Goal: Transaction & Acquisition: Subscribe to service/newsletter

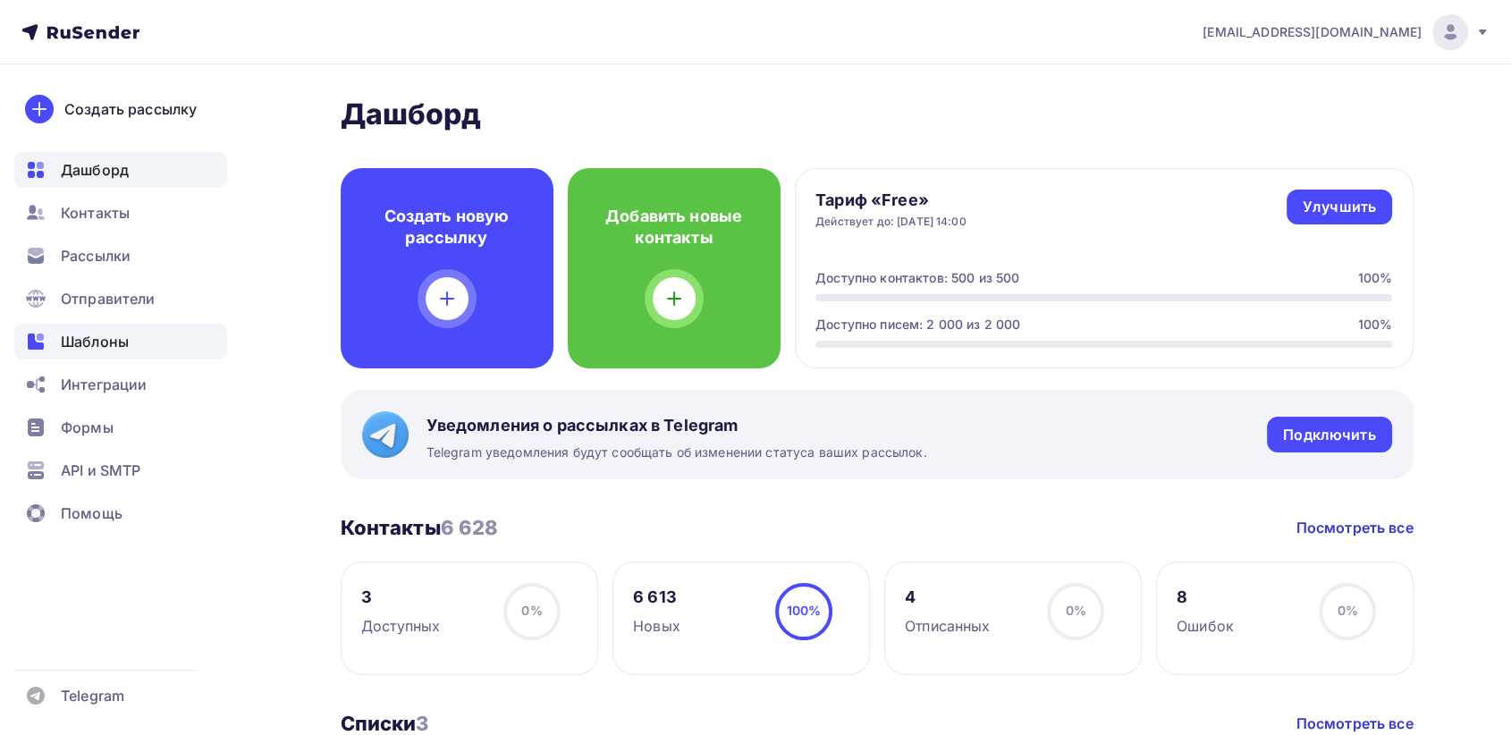
click at [131, 349] on div "Шаблоны" at bounding box center [120, 342] width 213 height 36
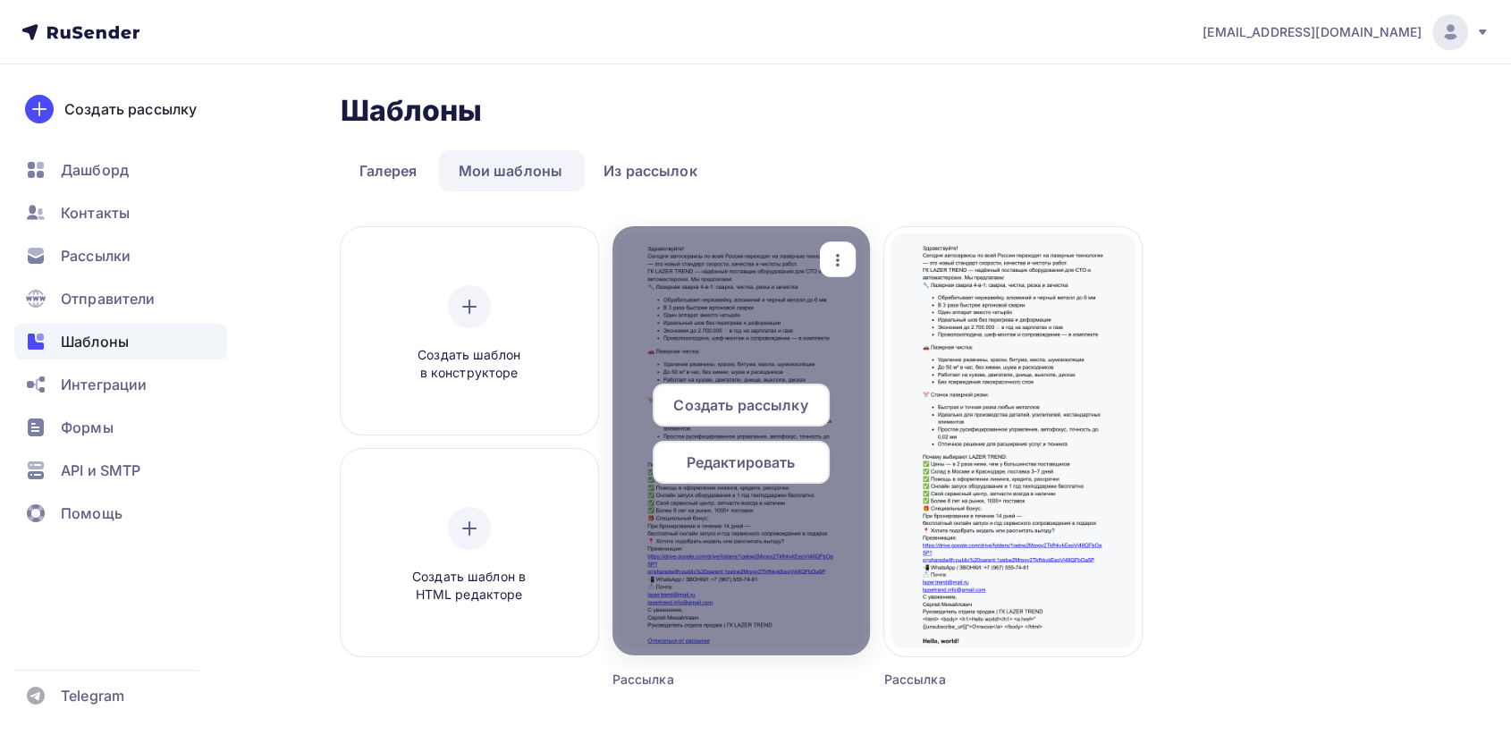
click at [739, 408] on span "Создать рассылку" at bounding box center [740, 404] width 134 height 21
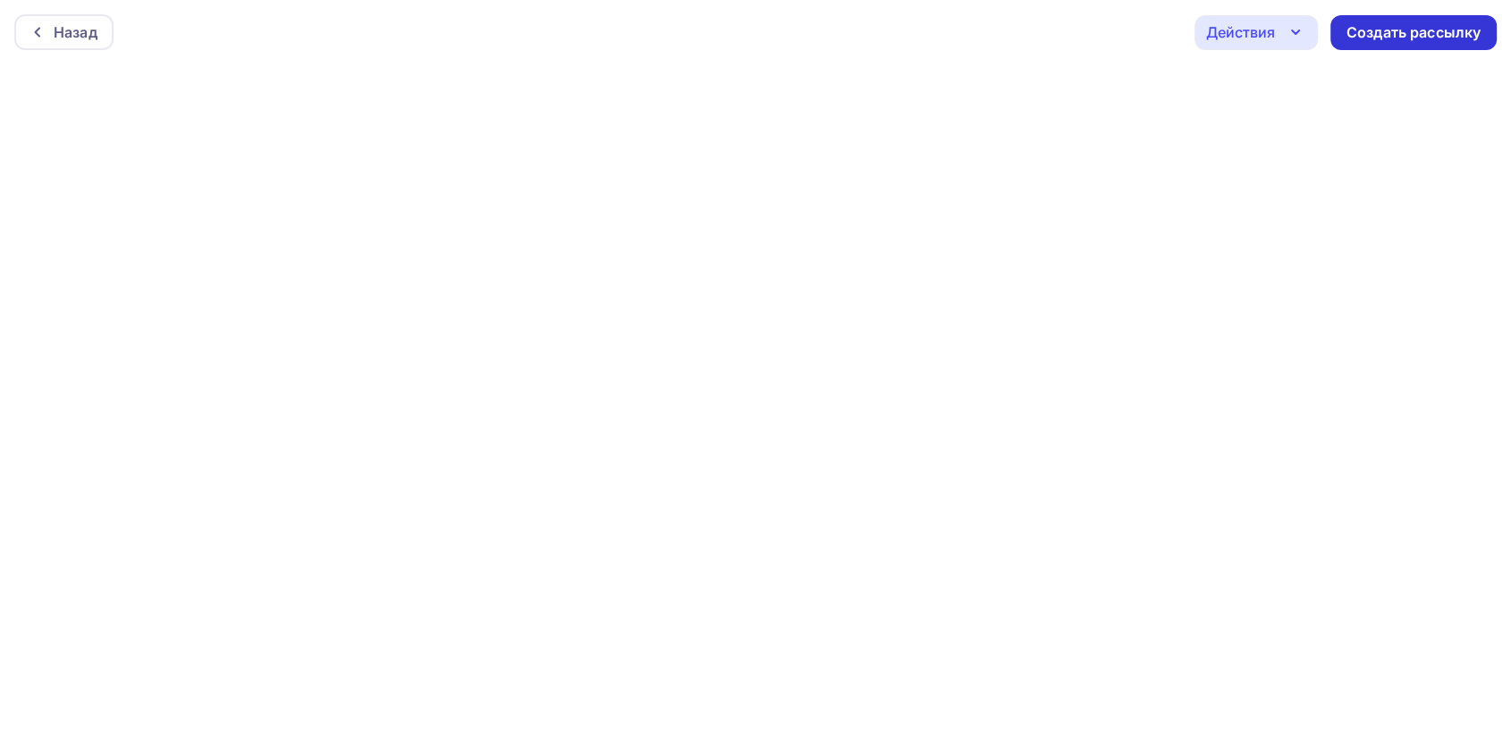
click at [1408, 40] on div "Создать рассылку" at bounding box center [1413, 32] width 134 height 21
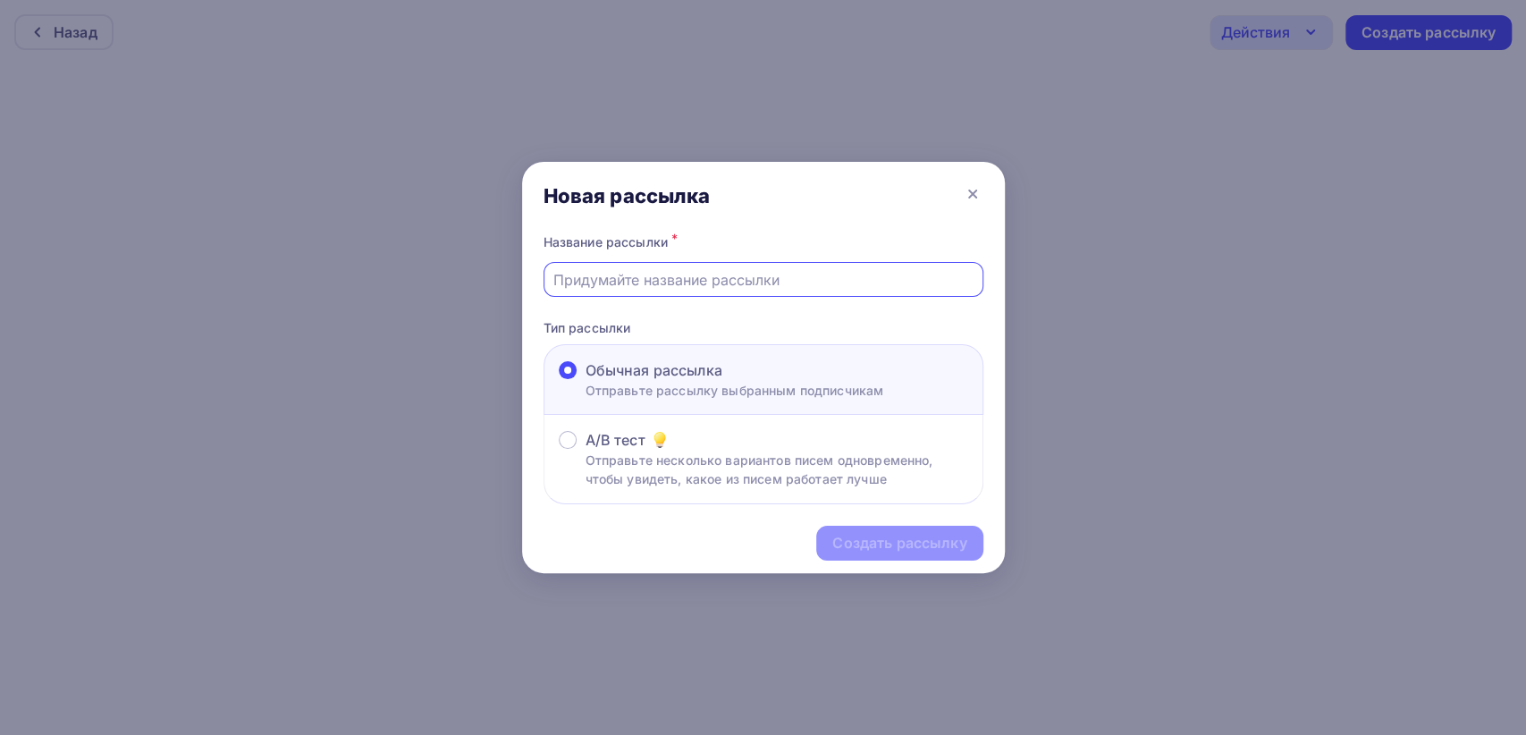
click at [712, 284] on input "text" at bounding box center [762, 279] width 419 height 21
click at [642, 272] on input "text" at bounding box center [762, 279] width 419 height 21
type input "Автосалон"
click at [905, 533] on div "Создать рассылку" at bounding box center [899, 543] width 134 height 21
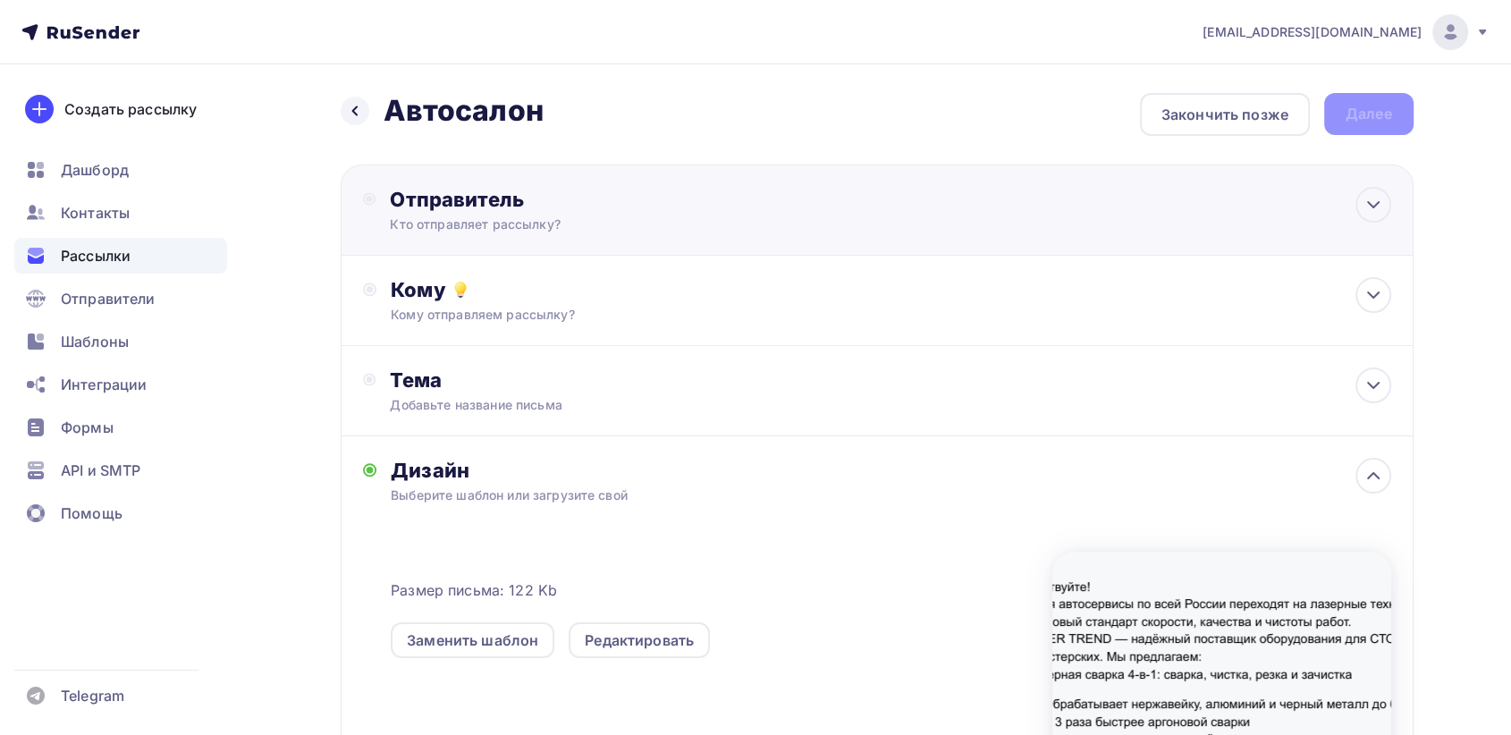
click at [796, 211] on div "Отправитель Кто отправляет рассылку? Email * tdl.stanki@yandex.ru lazertrand.in…" at bounding box center [877, 209] width 1073 height 91
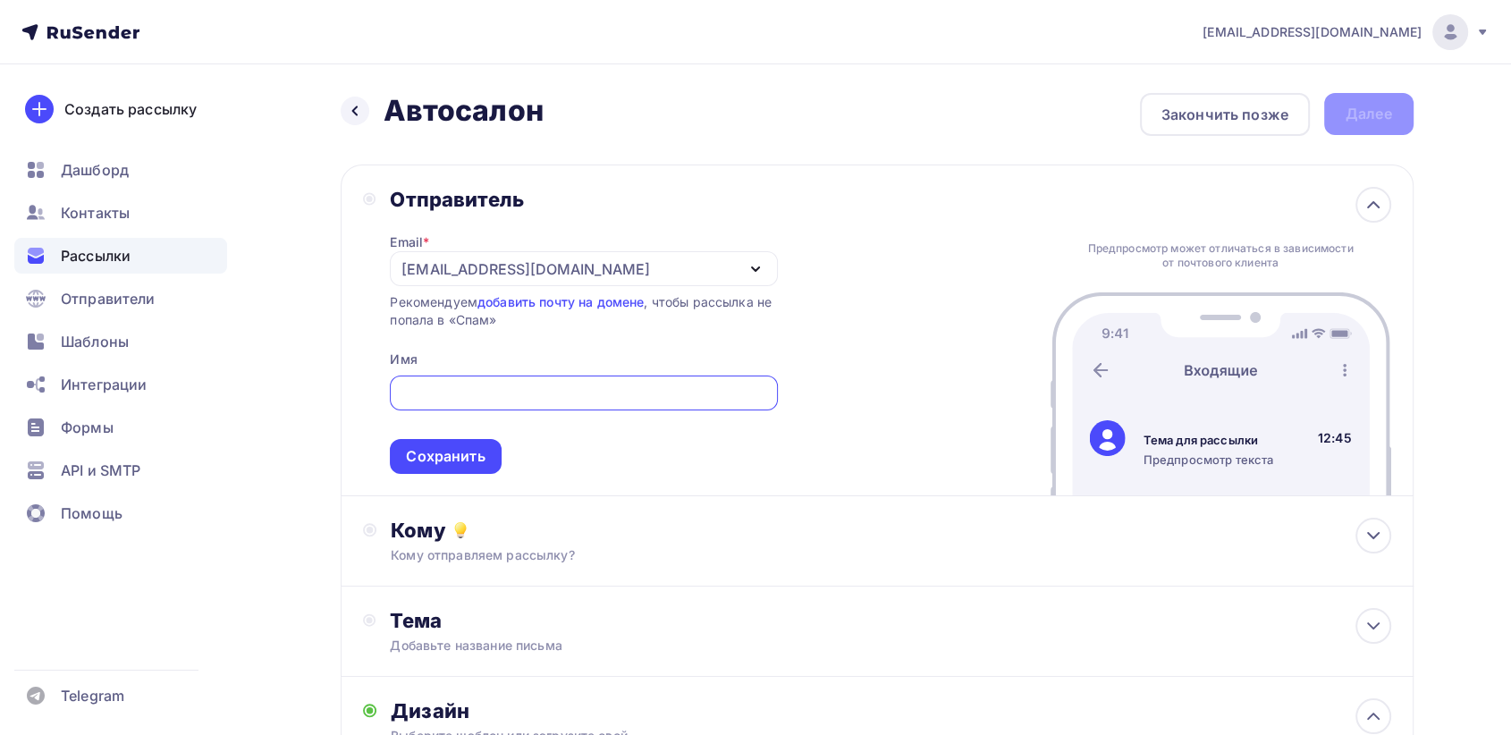
click at [441, 262] on div "[EMAIL_ADDRESS][DOMAIN_NAME]" at bounding box center [525, 268] width 248 height 21
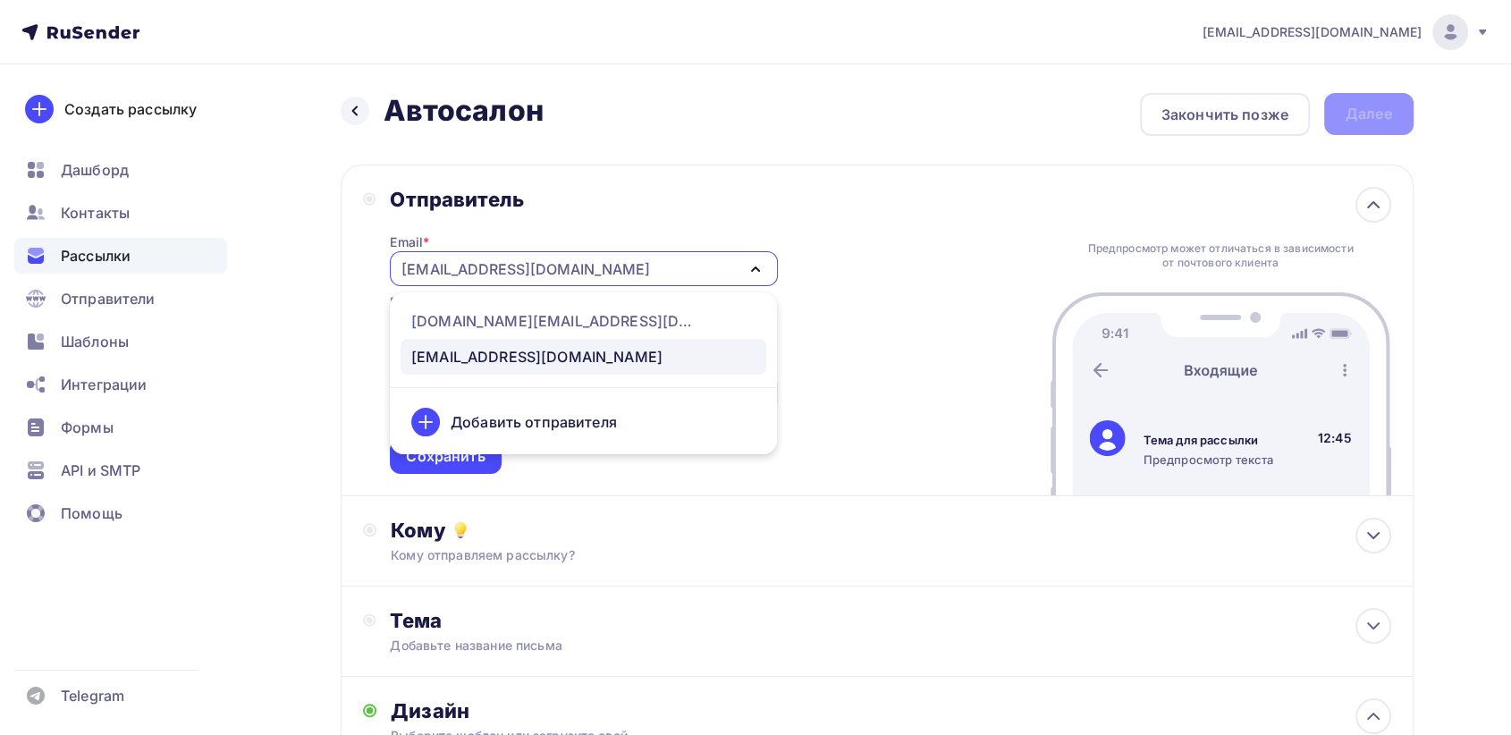
click at [435, 417] on icon at bounding box center [425, 421] width 21 height 21
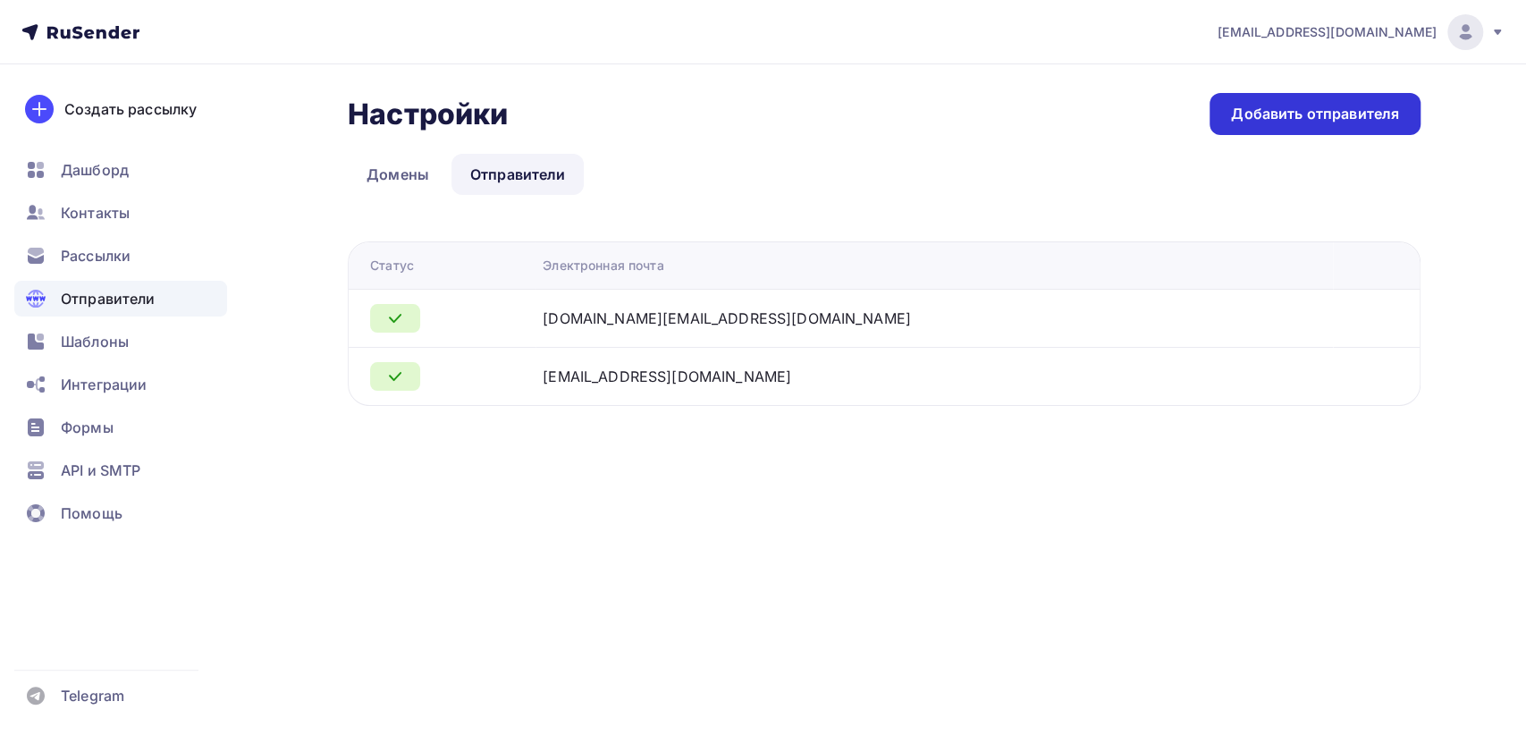
click at [1337, 118] on div "Добавить отправителя" at bounding box center [1315, 114] width 168 height 21
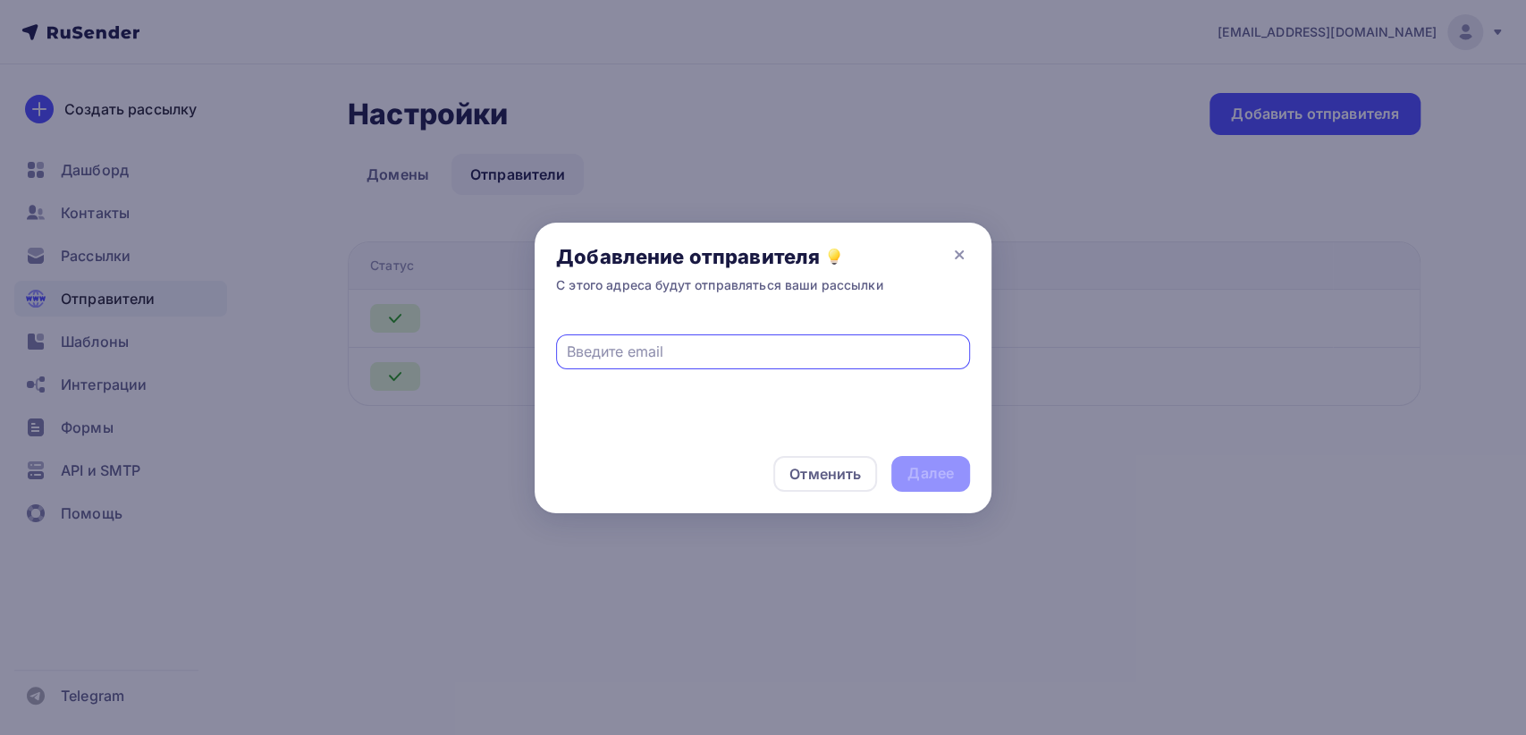
click at [638, 354] on input "text" at bounding box center [763, 351] width 393 height 21
type input "[EMAIL_ADDRESS][DOMAIN_NAME]"
click at [945, 472] on div "Далее" at bounding box center [930, 473] width 46 height 21
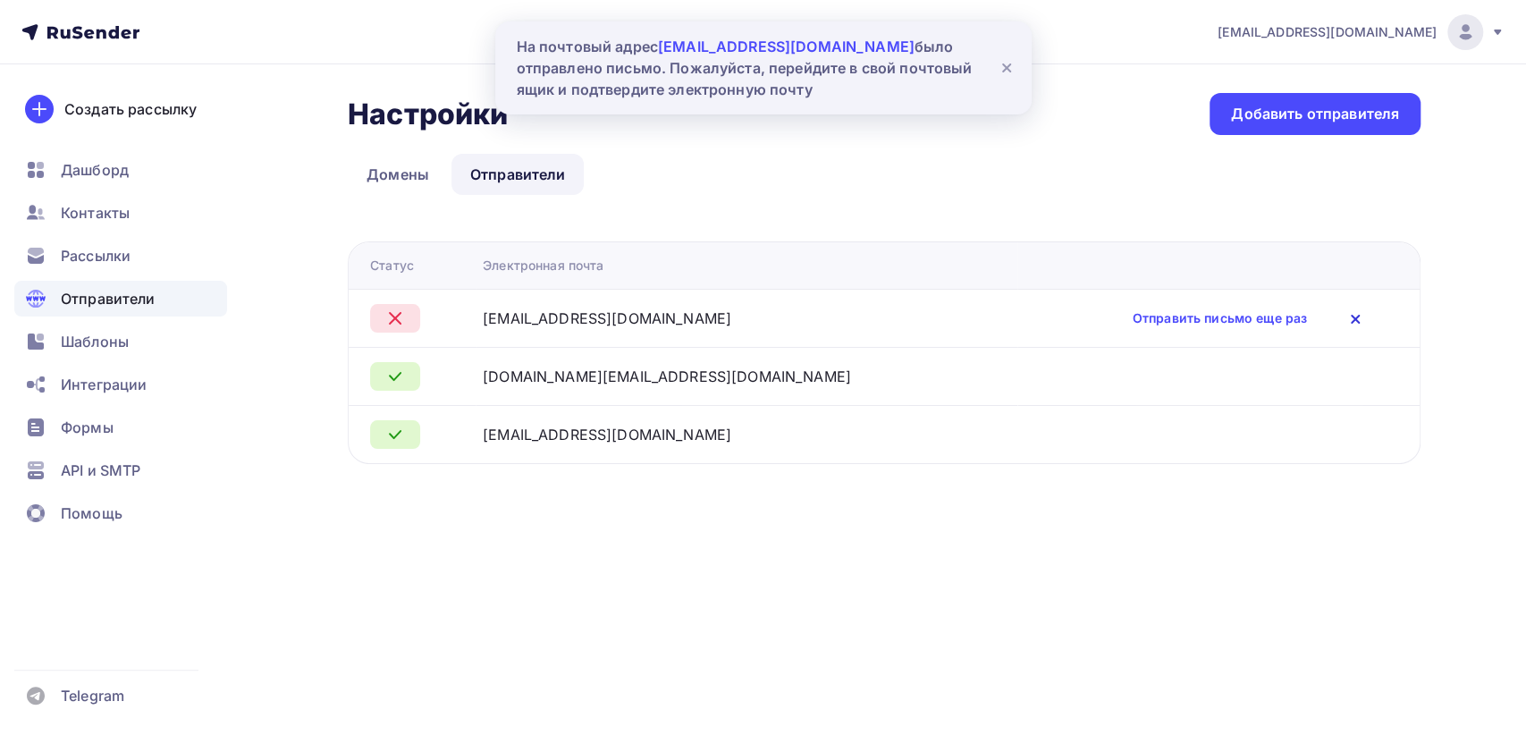
click at [1345, 318] on icon at bounding box center [1355, 318] width 21 height 21
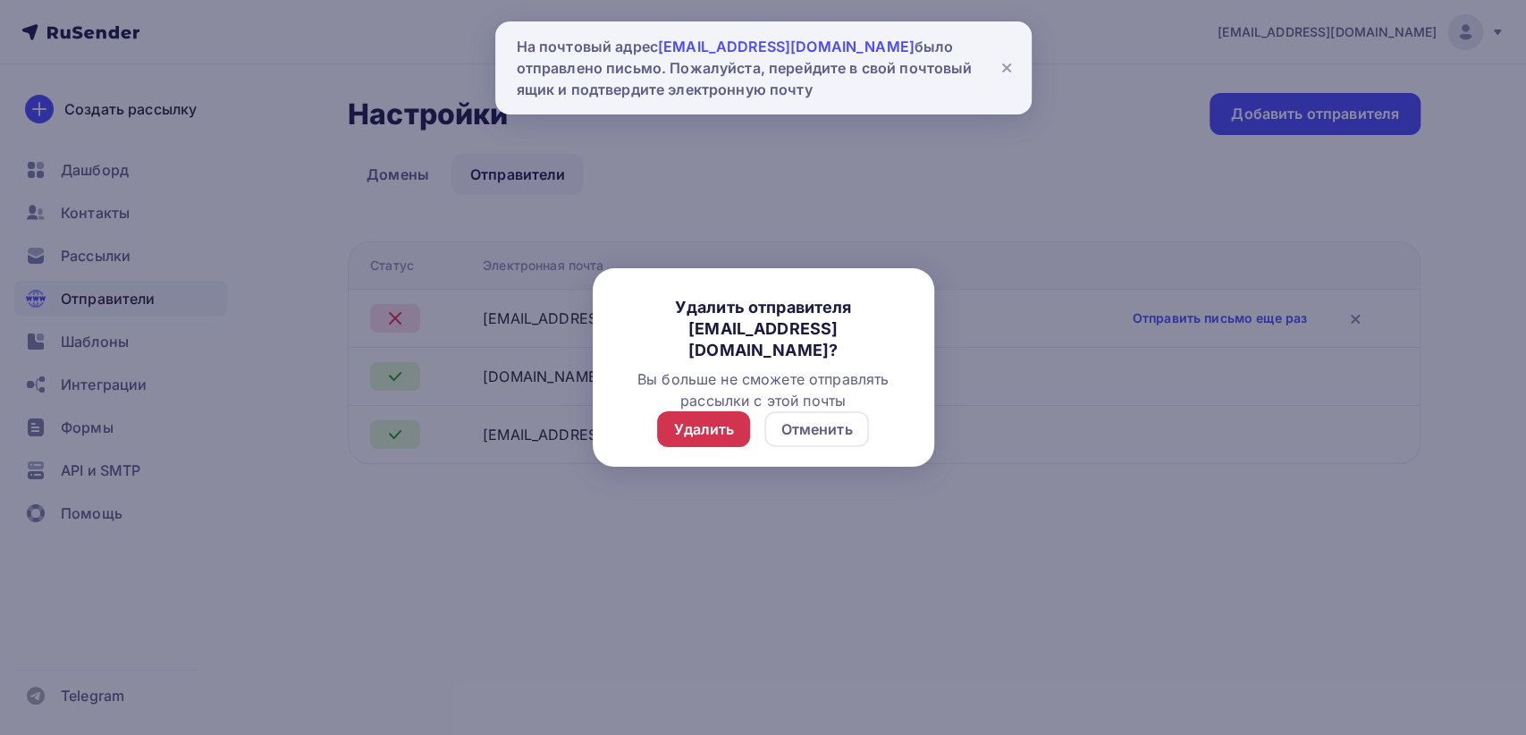
click at [696, 427] on div "Удалить" at bounding box center [703, 428] width 61 height 21
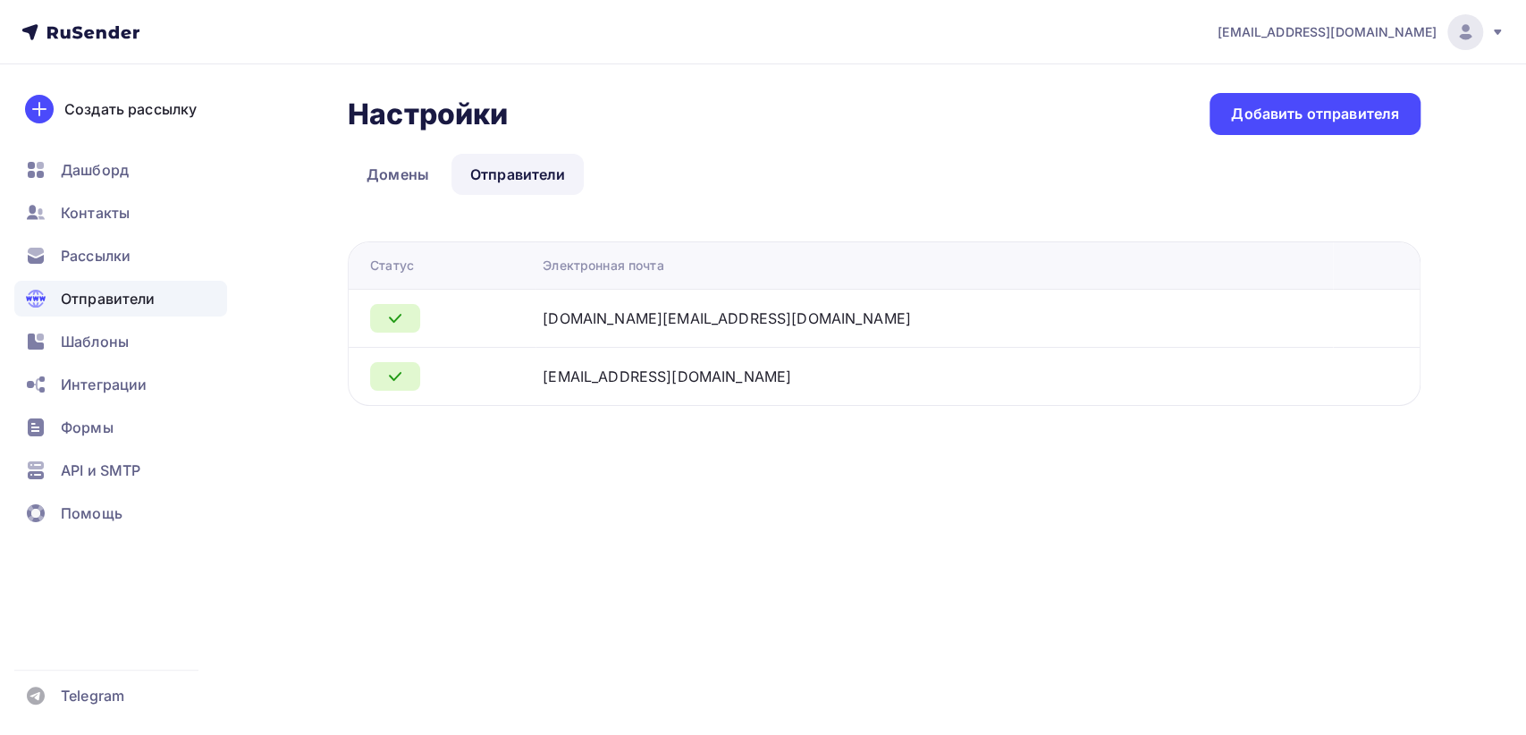
click at [1469, 246] on div "Настройки Настройки Добавить отправителя Домены Отправители Отправители Домены …" at bounding box center [762, 270] width 1465 height 413
click at [121, 384] on span "Интеграции" at bounding box center [104, 384] width 86 height 21
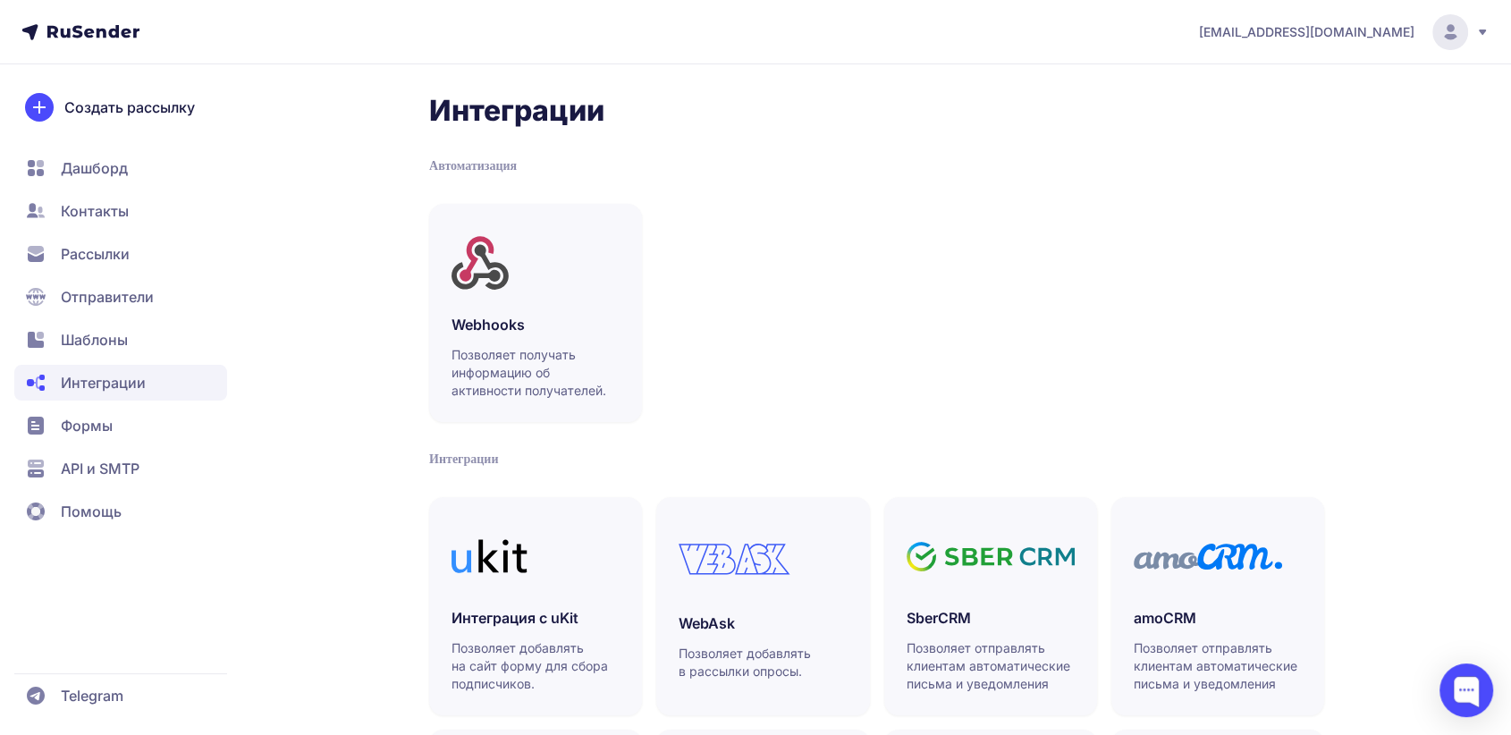
click at [112, 296] on span "Отправители" at bounding box center [107, 296] width 93 height 21
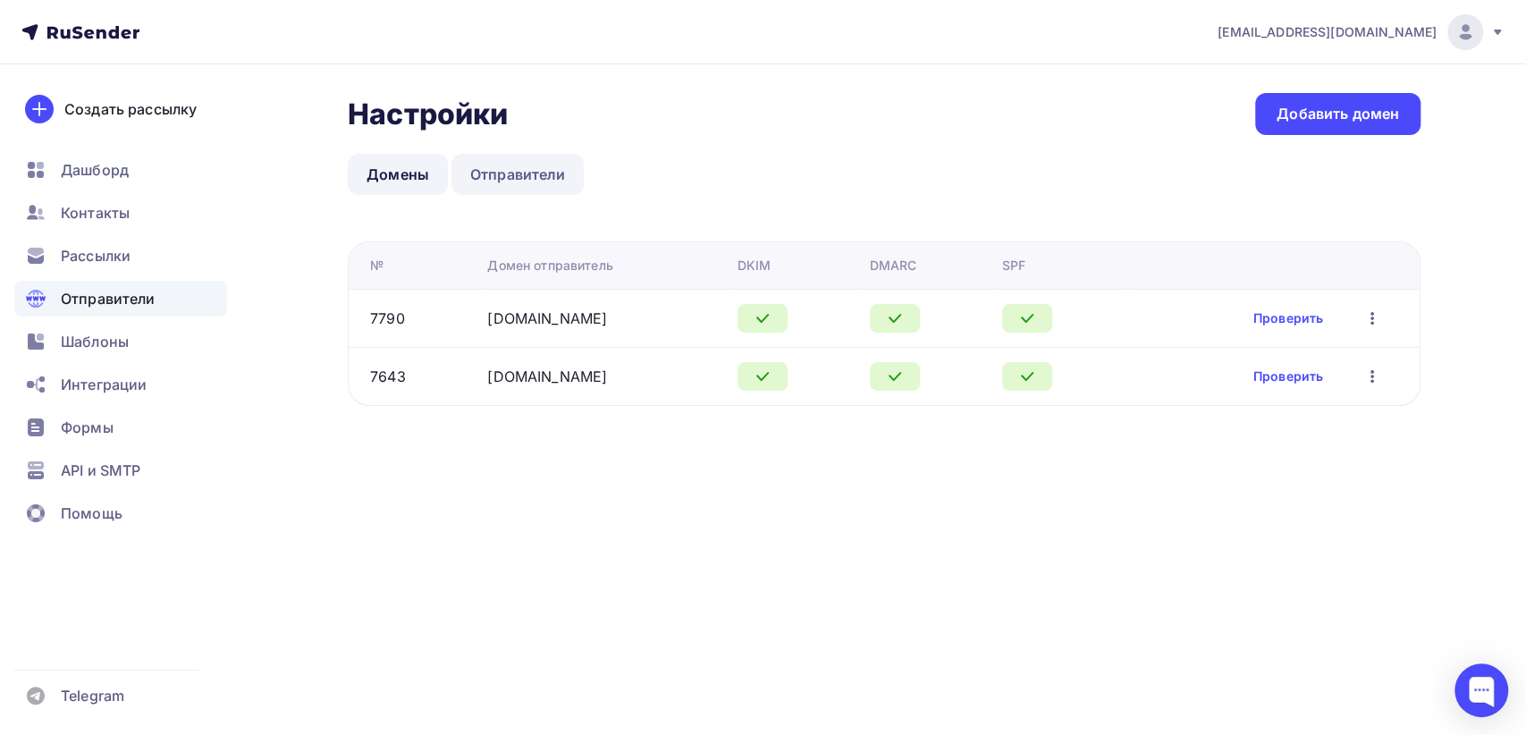
click at [556, 184] on link "Отправители" at bounding box center [517, 174] width 133 height 41
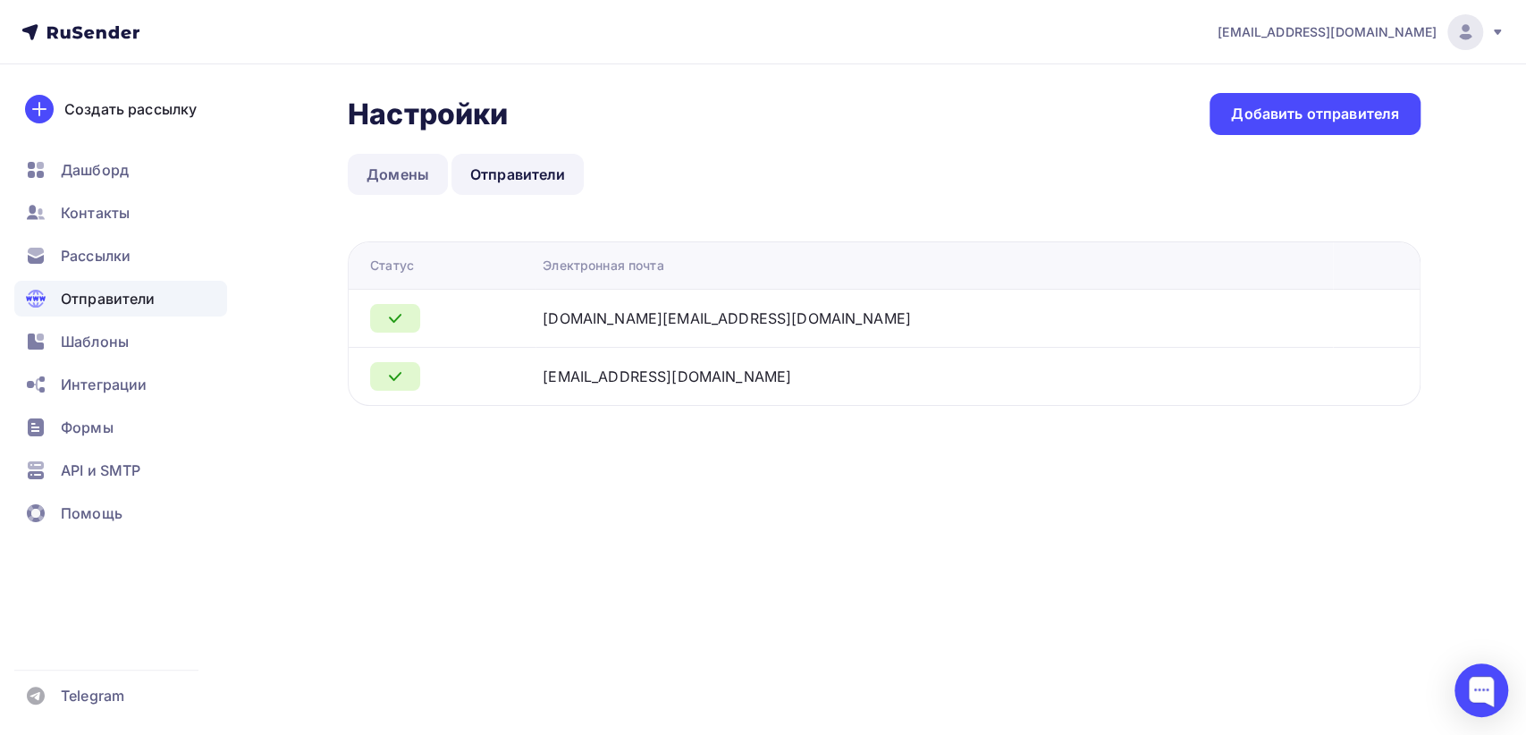
click at [385, 179] on link "Домены" at bounding box center [398, 174] width 100 height 41
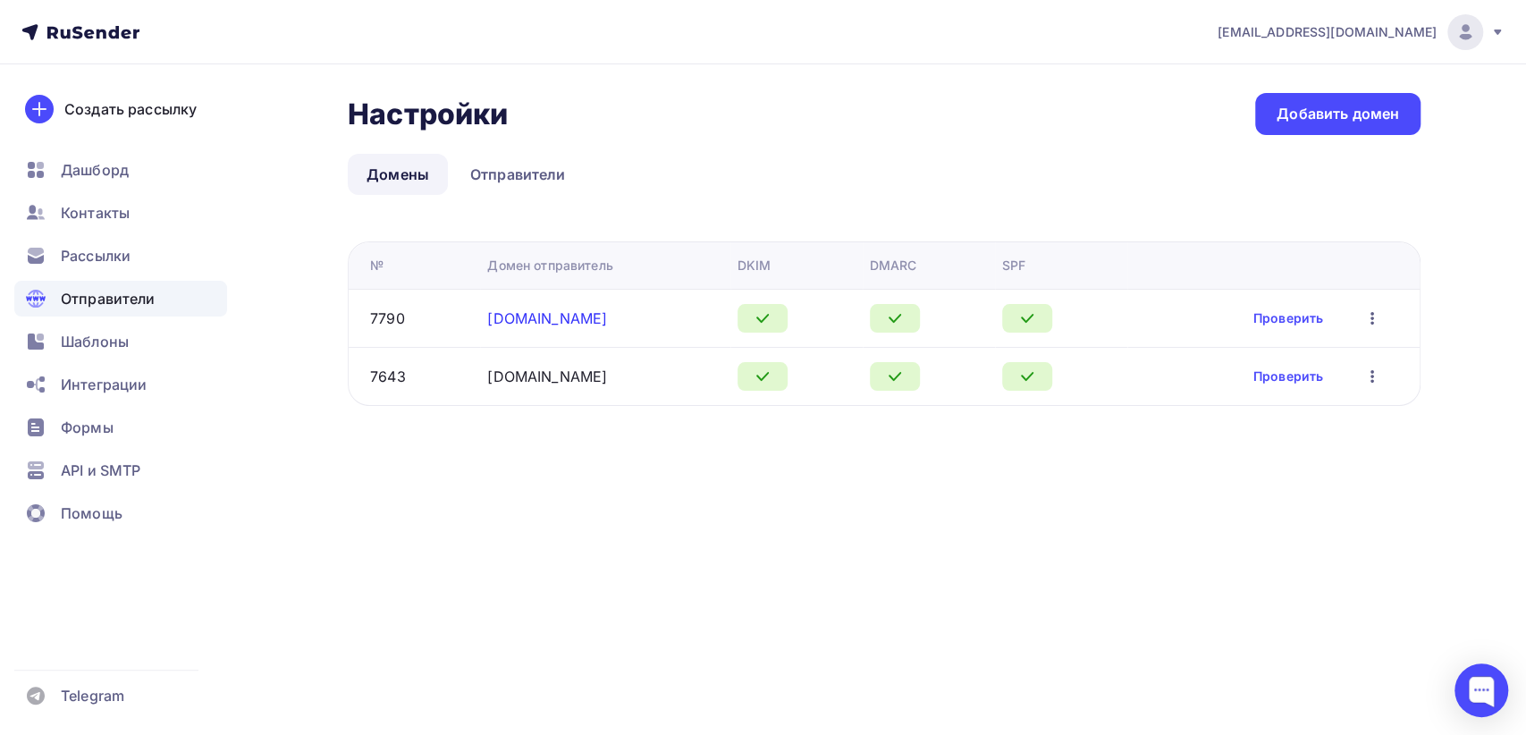
click at [526, 319] on link "[DOMAIN_NAME]" at bounding box center [547, 318] width 120 height 18
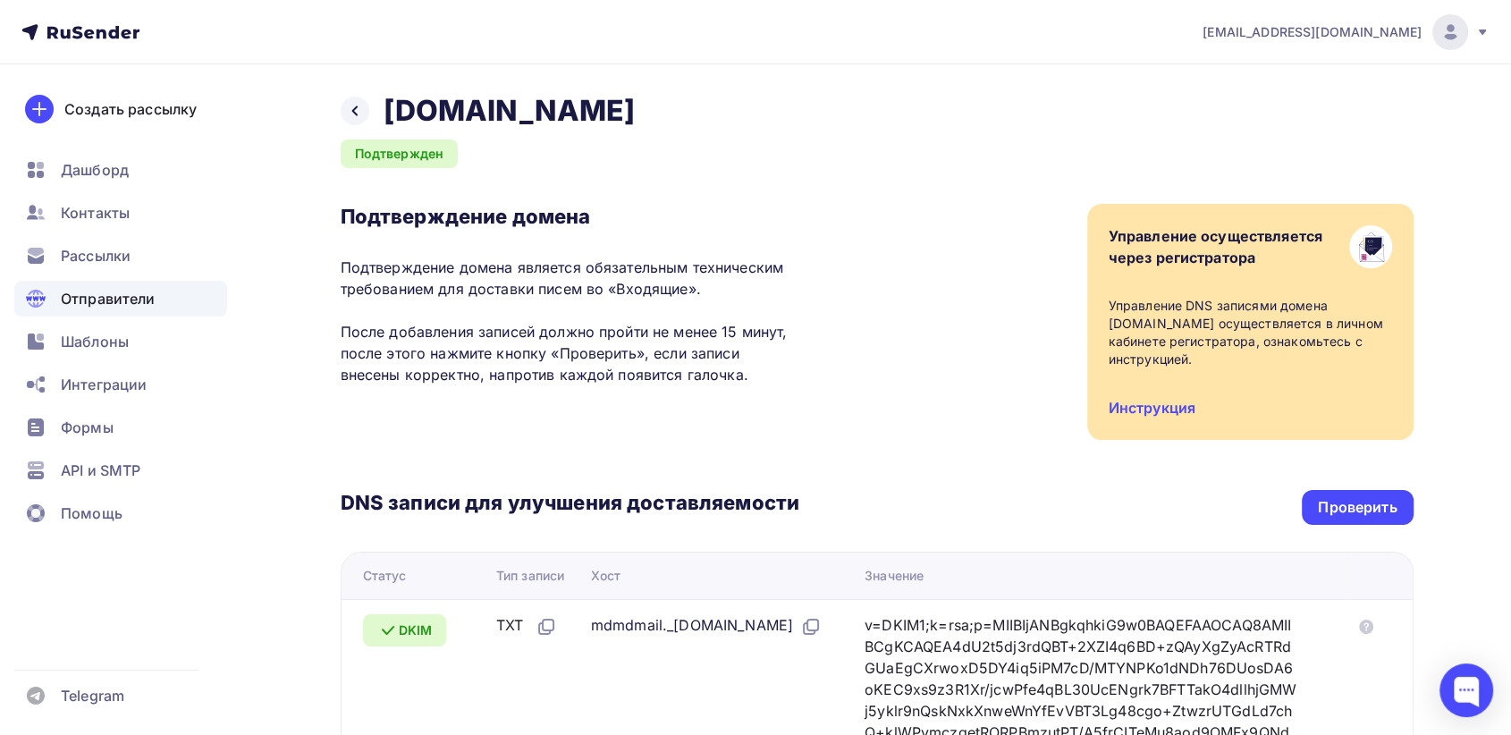
click at [115, 297] on span "Отправители" at bounding box center [108, 298] width 95 height 21
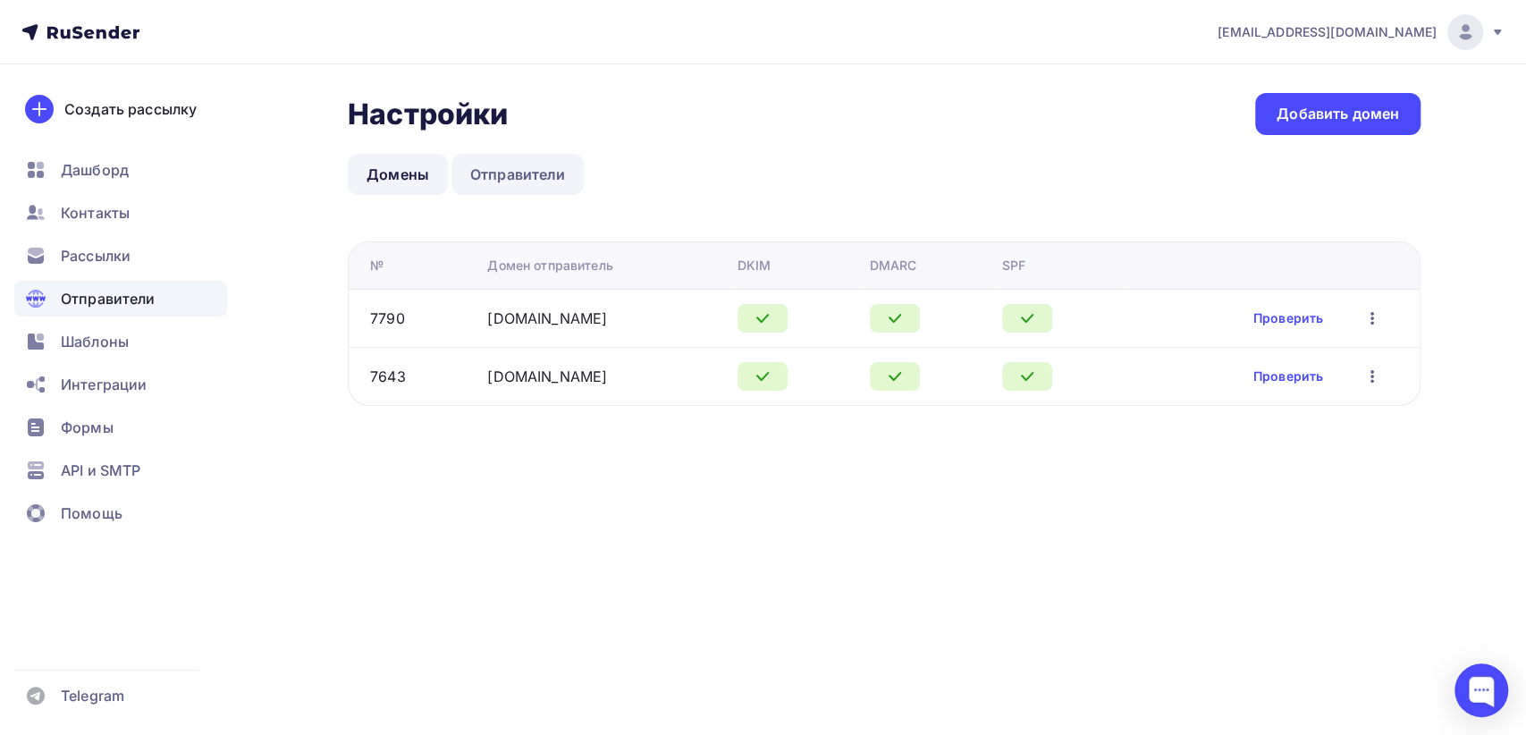
click at [527, 173] on link "Отправители" at bounding box center [517, 174] width 133 height 41
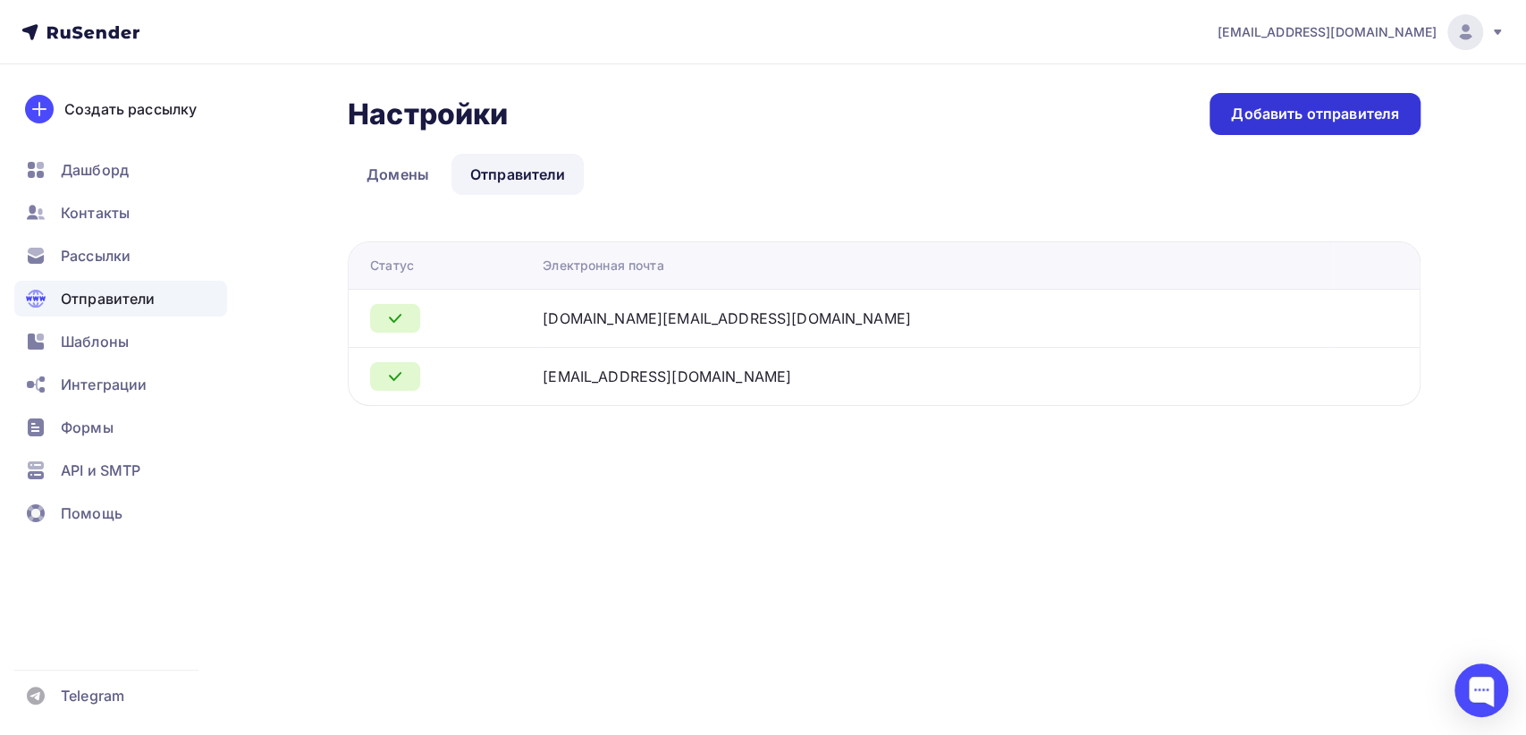
click at [1287, 113] on div "Добавить отправителя" at bounding box center [1315, 114] width 168 height 21
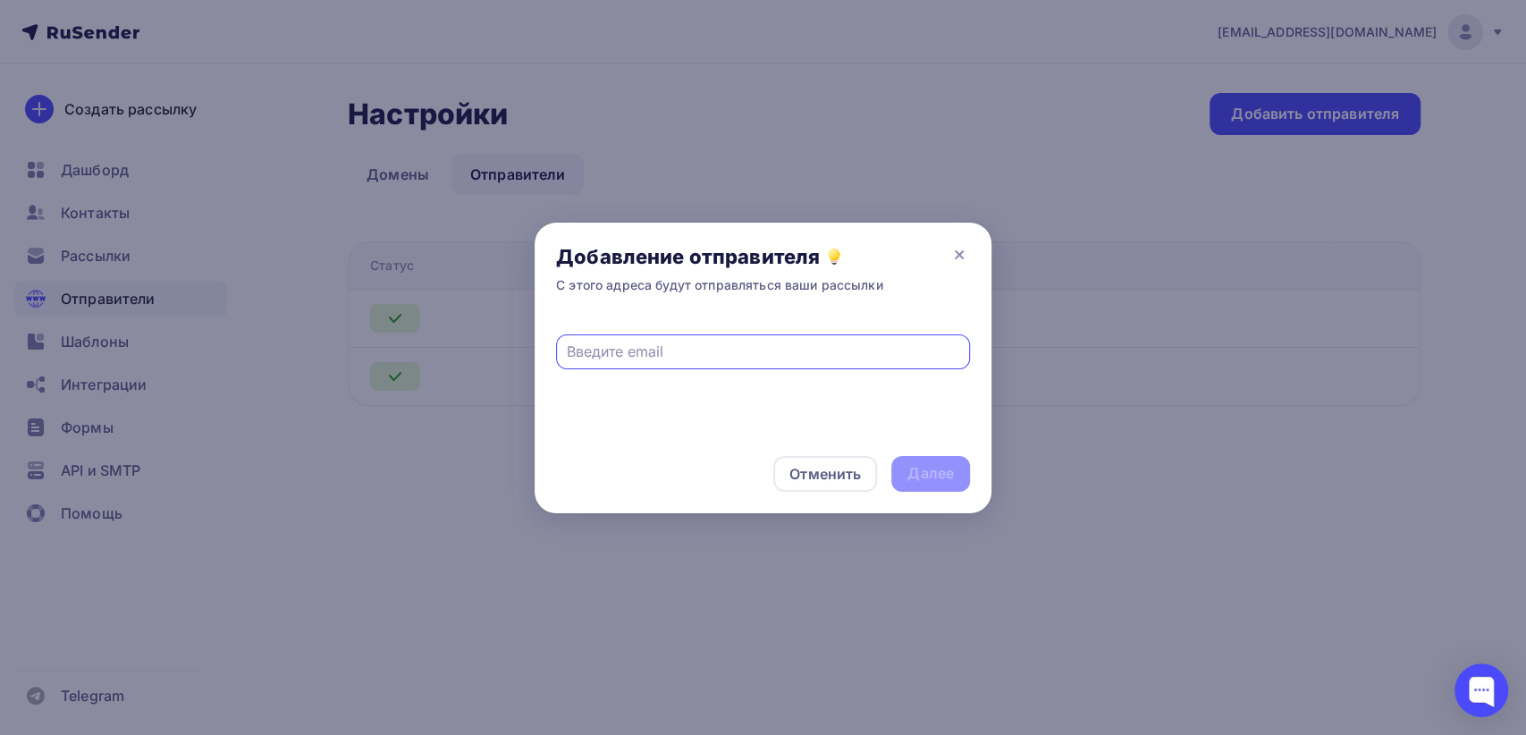
click at [709, 350] on input "text" at bounding box center [763, 351] width 393 height 21
type input "[EMAIL_ADDRESS][DOMAIN_NAME]"
click at [936, 479] on div "Далее" at bounding box center [930, 473] width 46 height 21
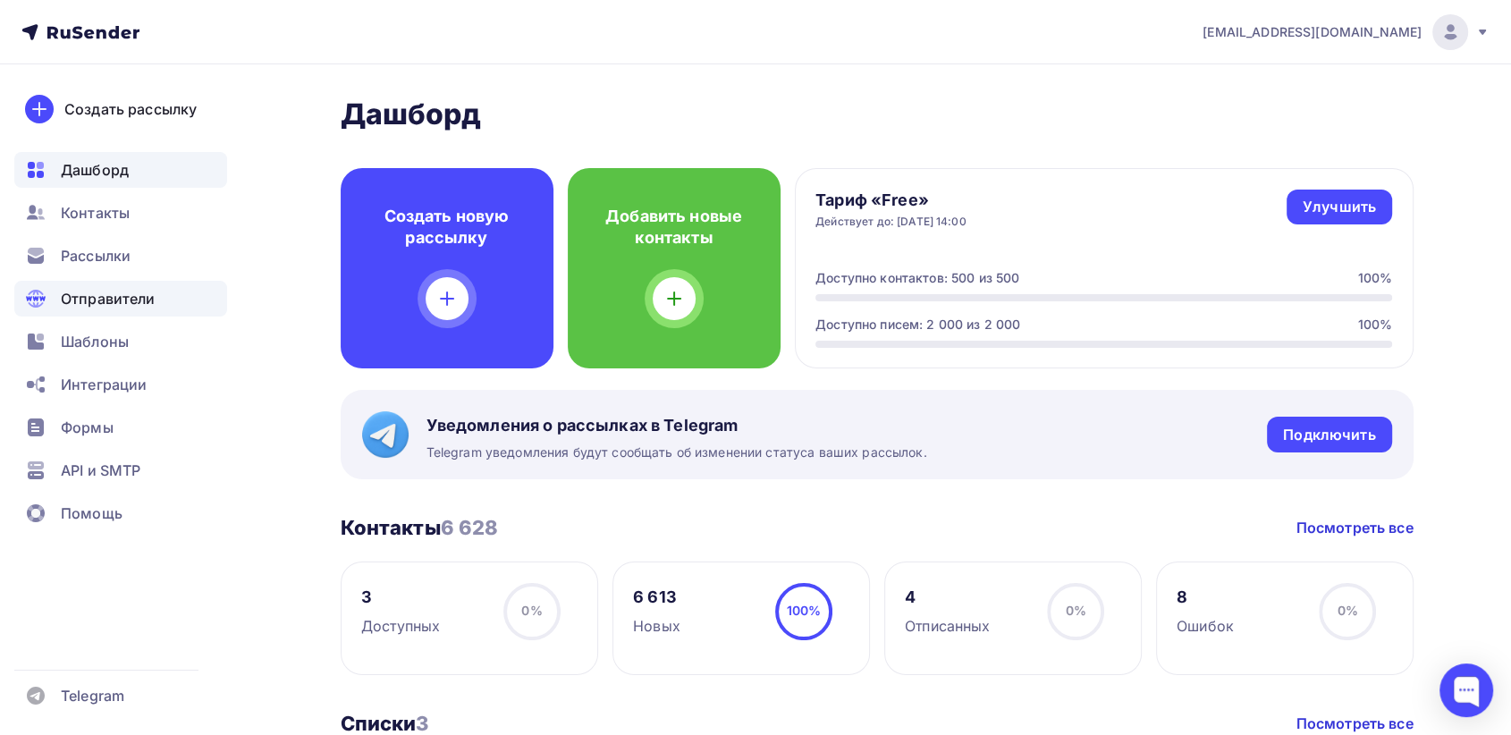
click at [143, 303] on span "Отправители" at bounding box center [108, 298] width 95 height 21
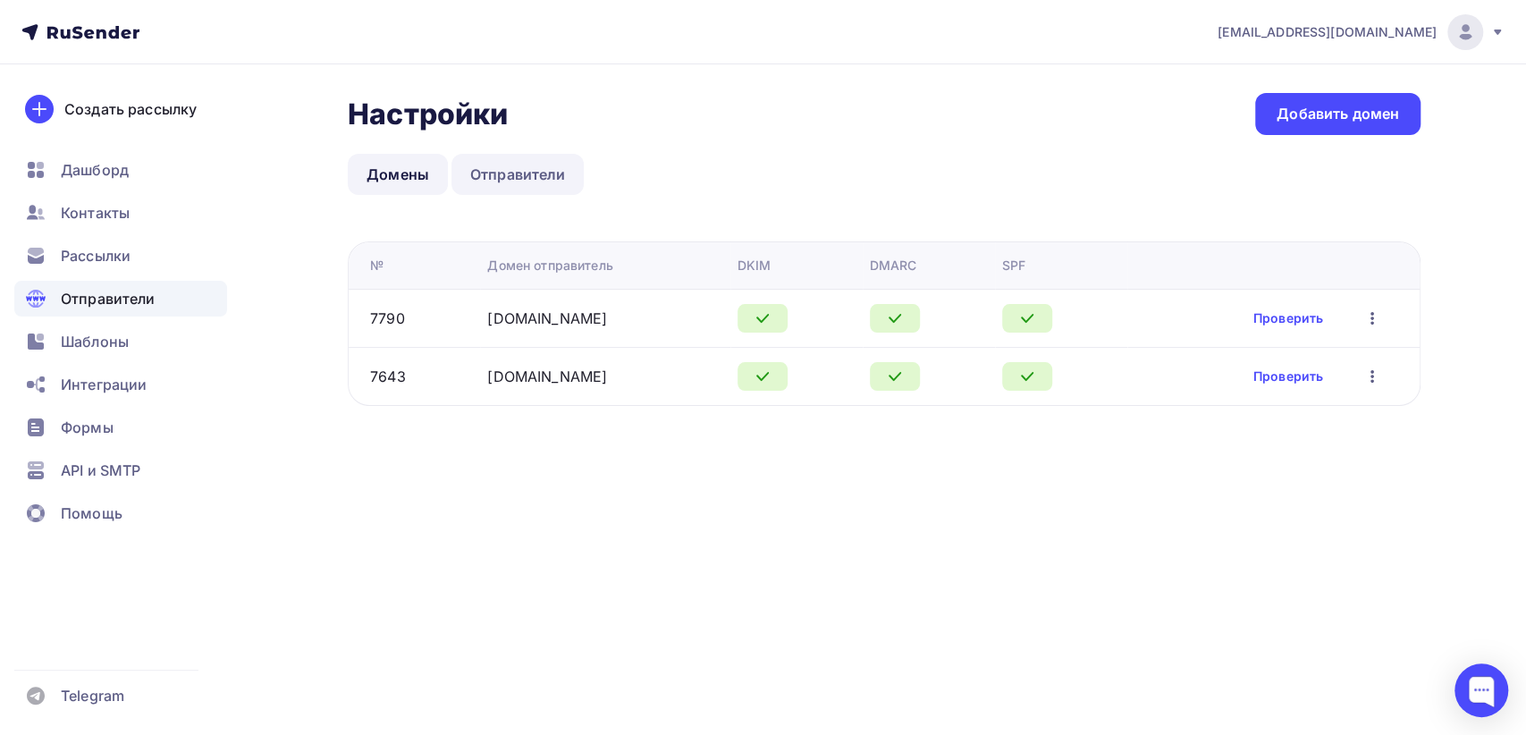
click at [493, 175] on link "Отправители" at bounding box center [517, 174] width 133 height 41
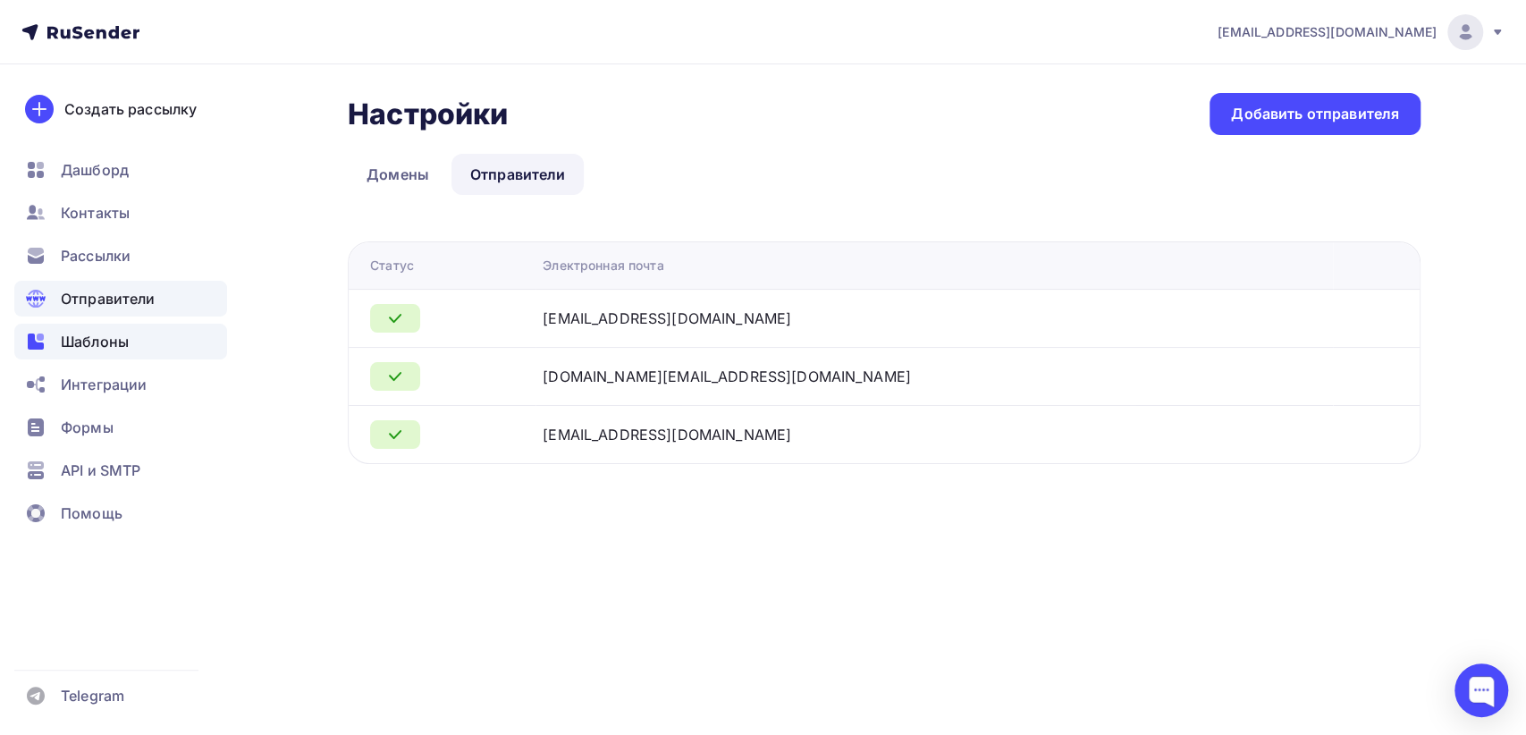
click at [154, 343] on div "Шаблоны" at bounding box center [120, 342] width 213 height 36
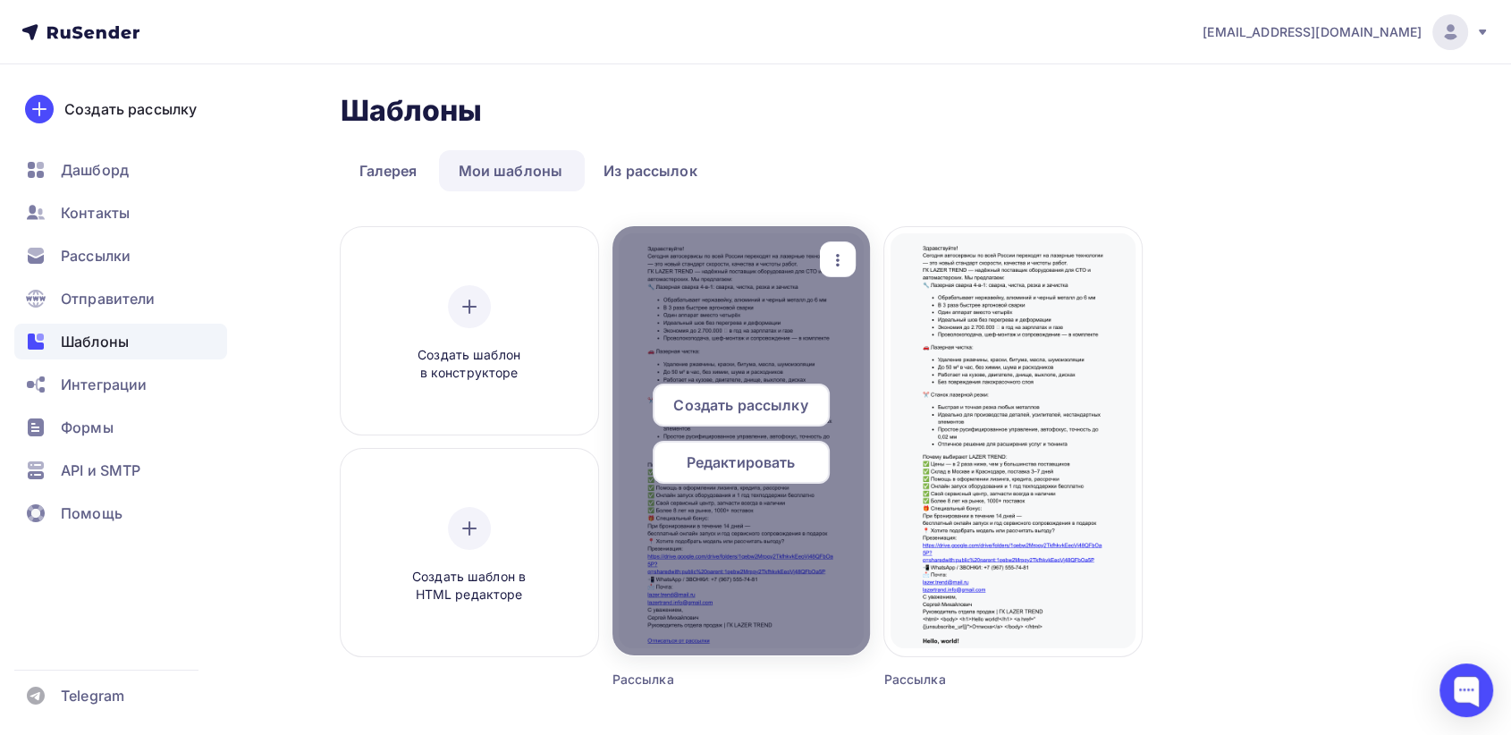
click at [749, 424] on div "Создать рассылку" at bounding box center [741, 405] width 177 height 43
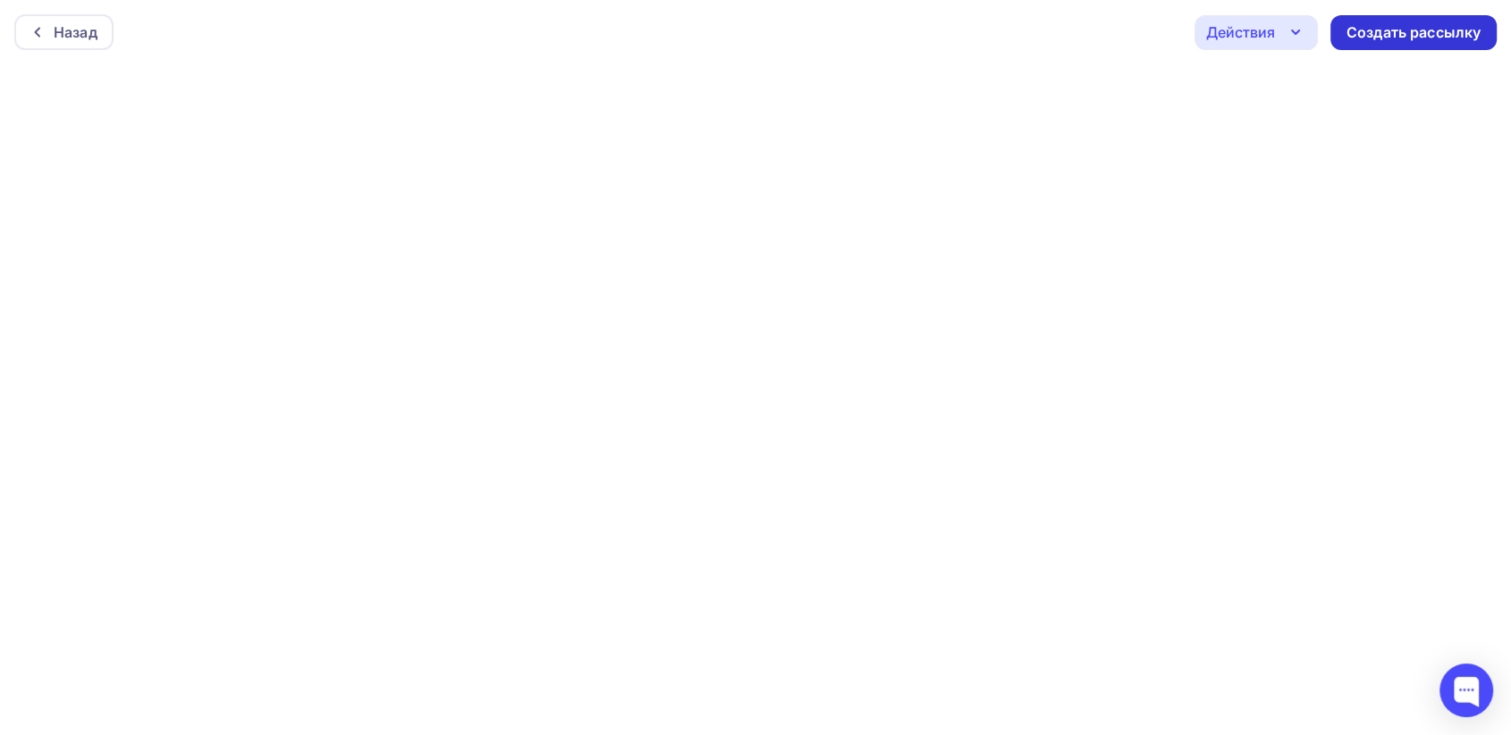
click at [1454, 32] on div "Создать рассылку" at bounding box center [1413, 32] width 134 height 21
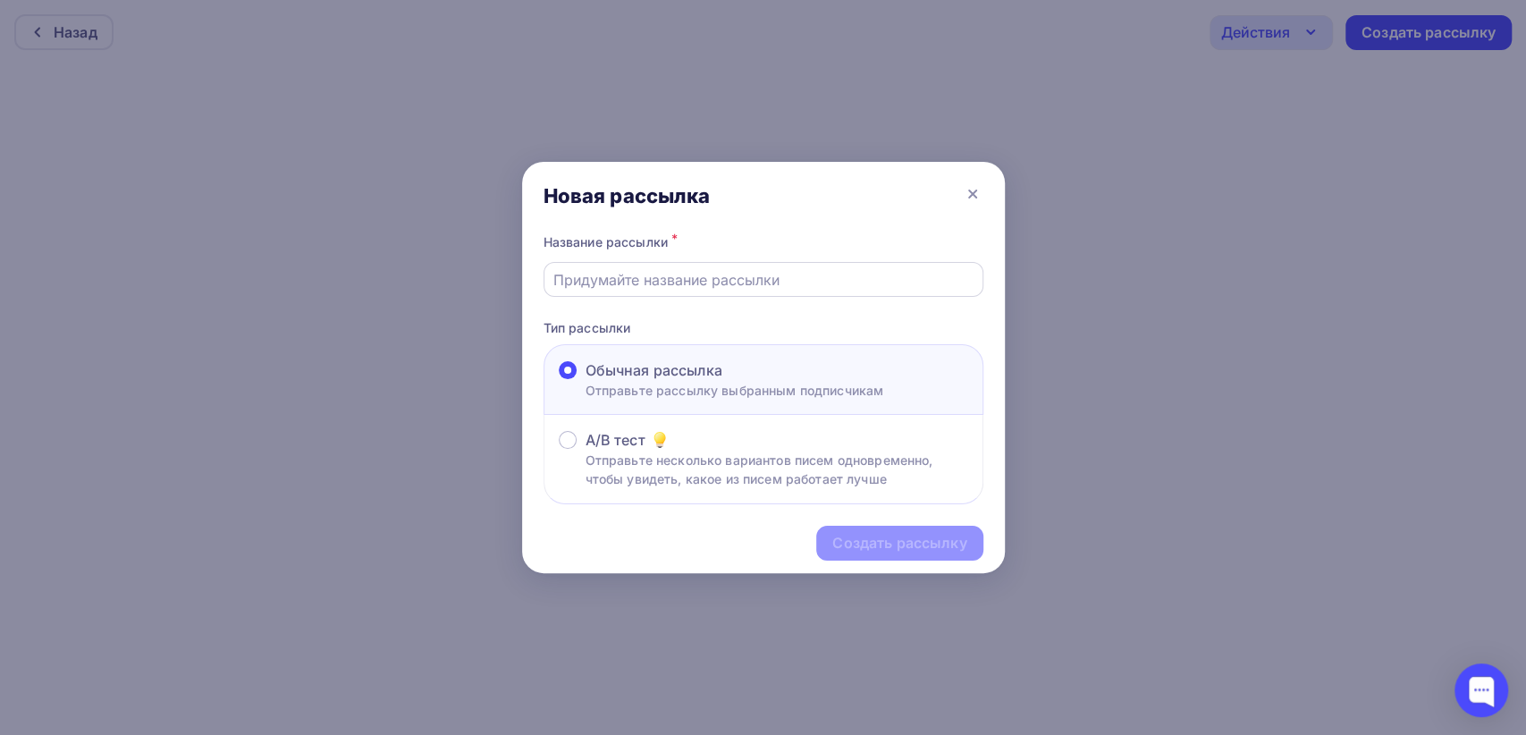
click at [713, 274] on input "text" at bounding box center [762, 279] width 419 height 21
type input "Автосалон"
click at [923, 551] on div "Создать рассылку" at bounding box center [899, 543] width 134 height 21
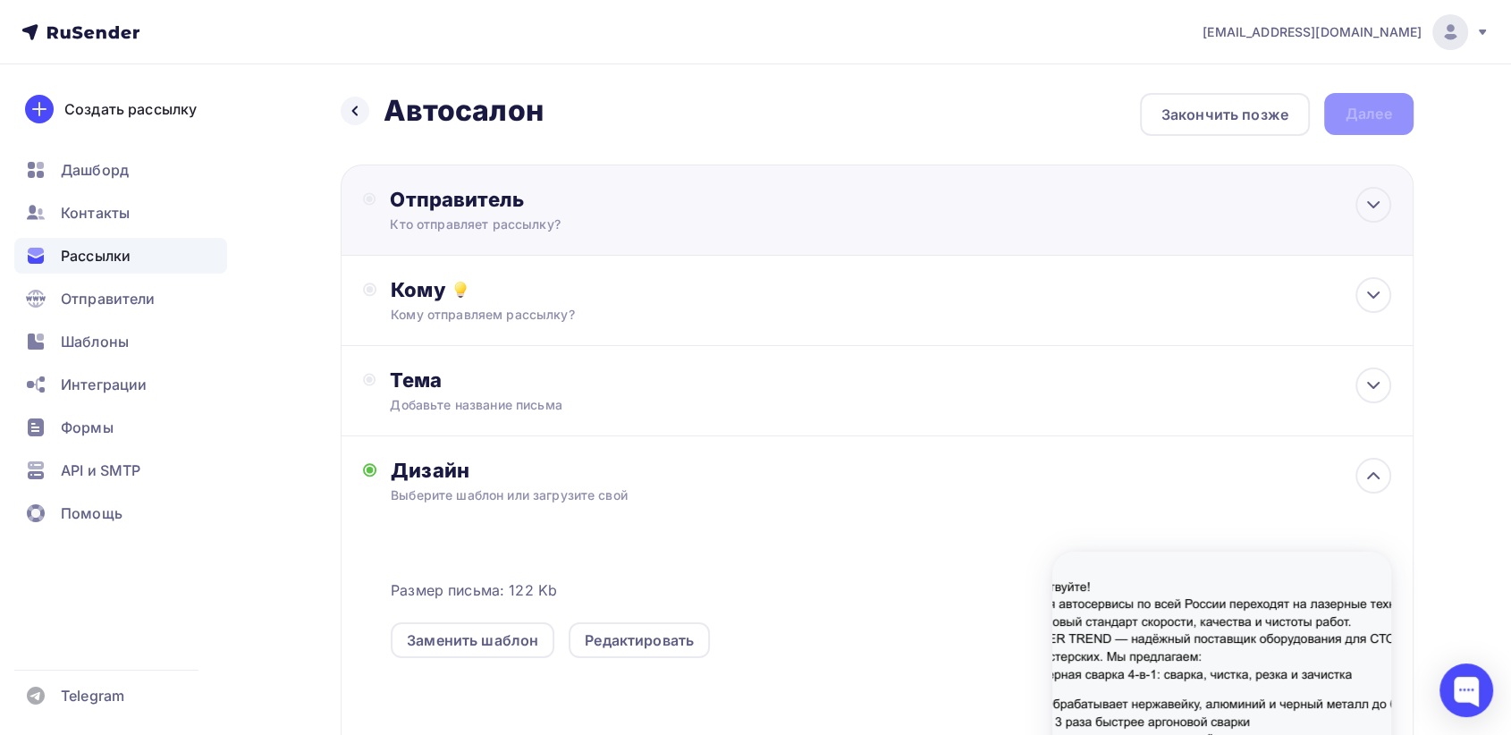
click at [514, 215] on div "Кто отправляет рассылку?" at bounding box center [564, 224] width 349 height 18
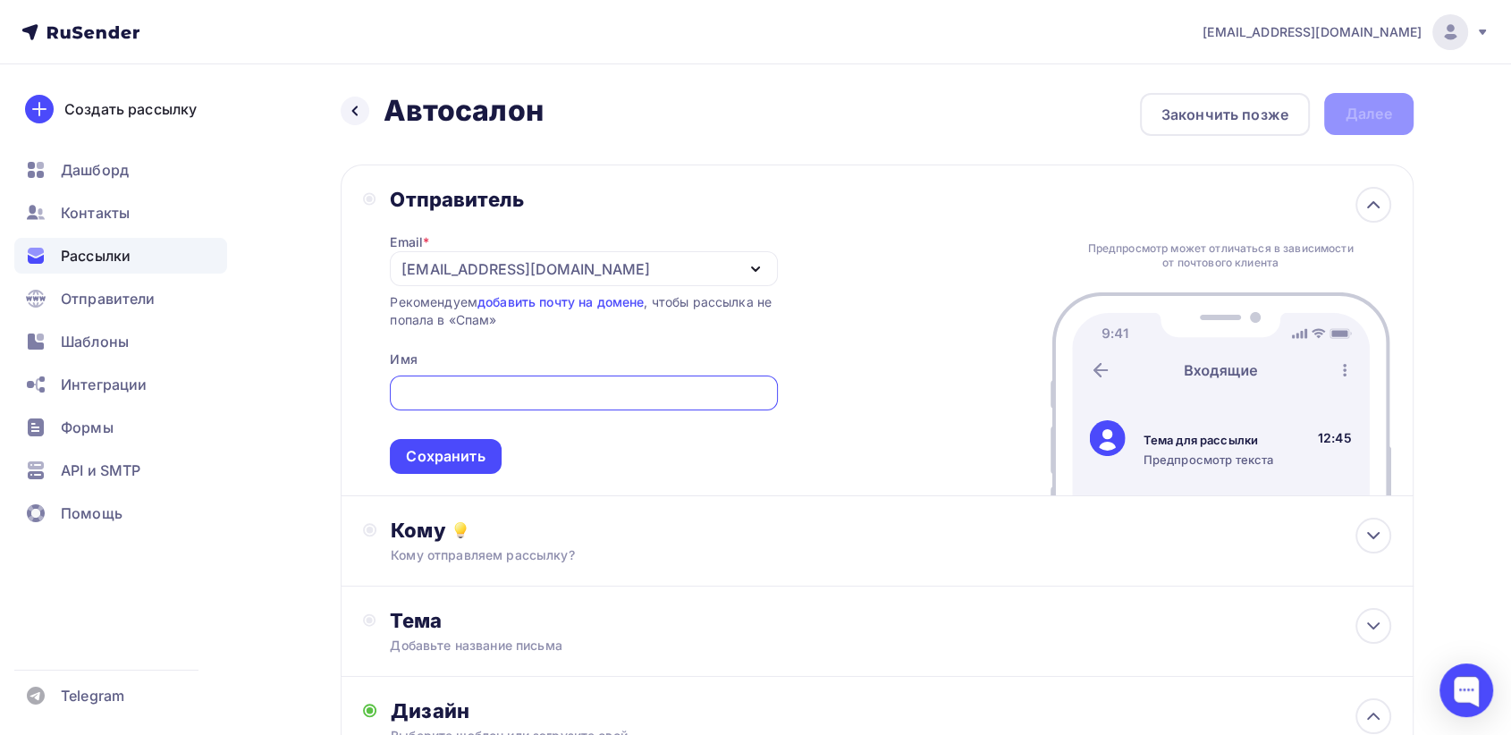
drag, startPoint x: 801, startPoint y: 206, endPoint x: 780, endPoint y: 222, distance: 26.1
click at [801, 206] on div "Отправитель Email * [EMAIL_ADDRESS][DOMAIN_NAME] [EMAIL_ADDRESS][DOMAIN_NAME] […" at bounding box center [877, 330] width 1073 height 332
click at [654, 278] on div "[EMAIL_ADDRESS][DOMAIN_NAME]" at bounding box center [583, 268] width 387 height 35
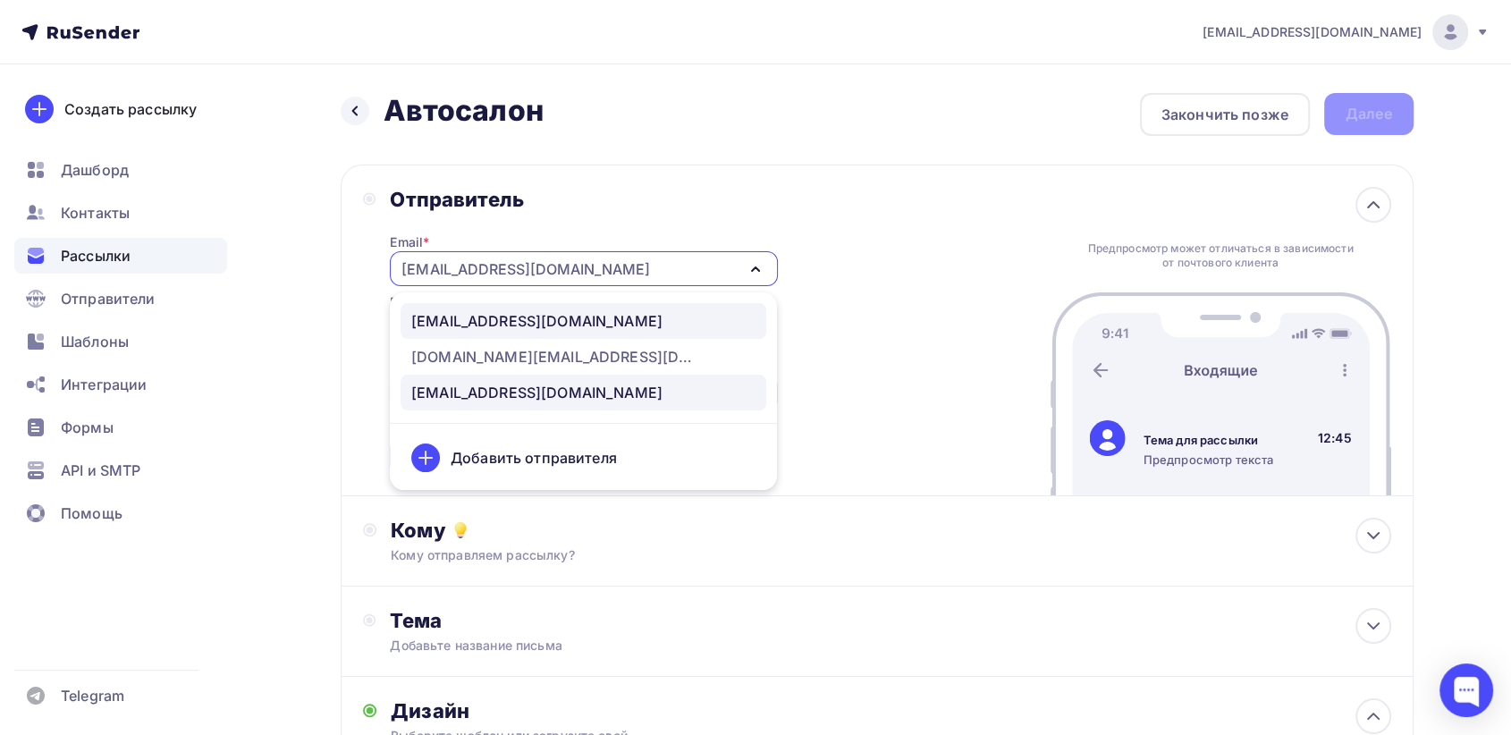
click at [578, 321] on div "[EMAIL_ADDRESS][DOMAIN_NAME]" at bounding box center [583, 320] width 344 height 21
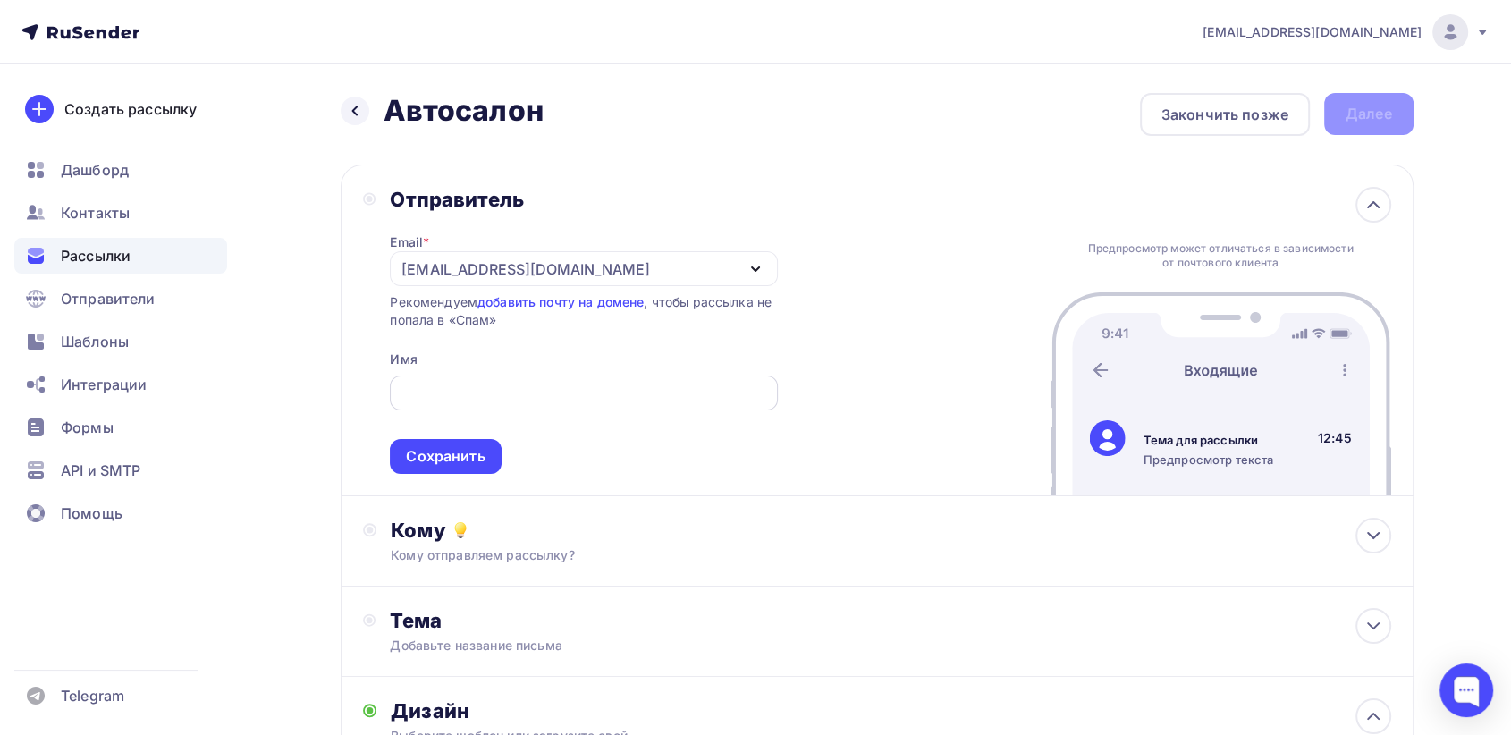
click at [522, 391] on input "text" at bounding box center [584, 393] width 367 height 21
click at [493, 392] on input "text" at bounding box center [584, 393] width 367 height 21
type input "[PERSON_NAME]"
click at [395, 536] on div "Кому" at bounding box center [890, 530] width 999 height 25
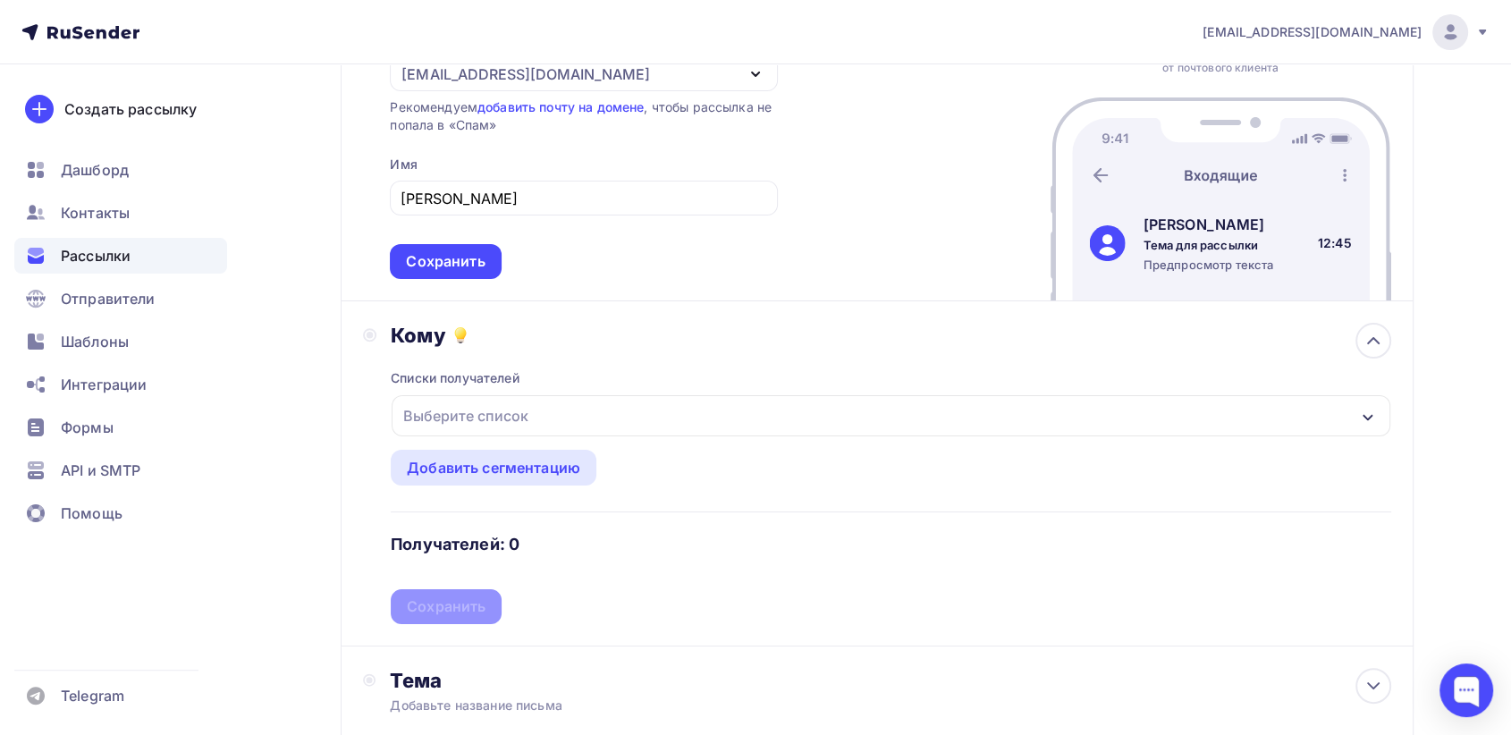
scroll to position [298, 0]
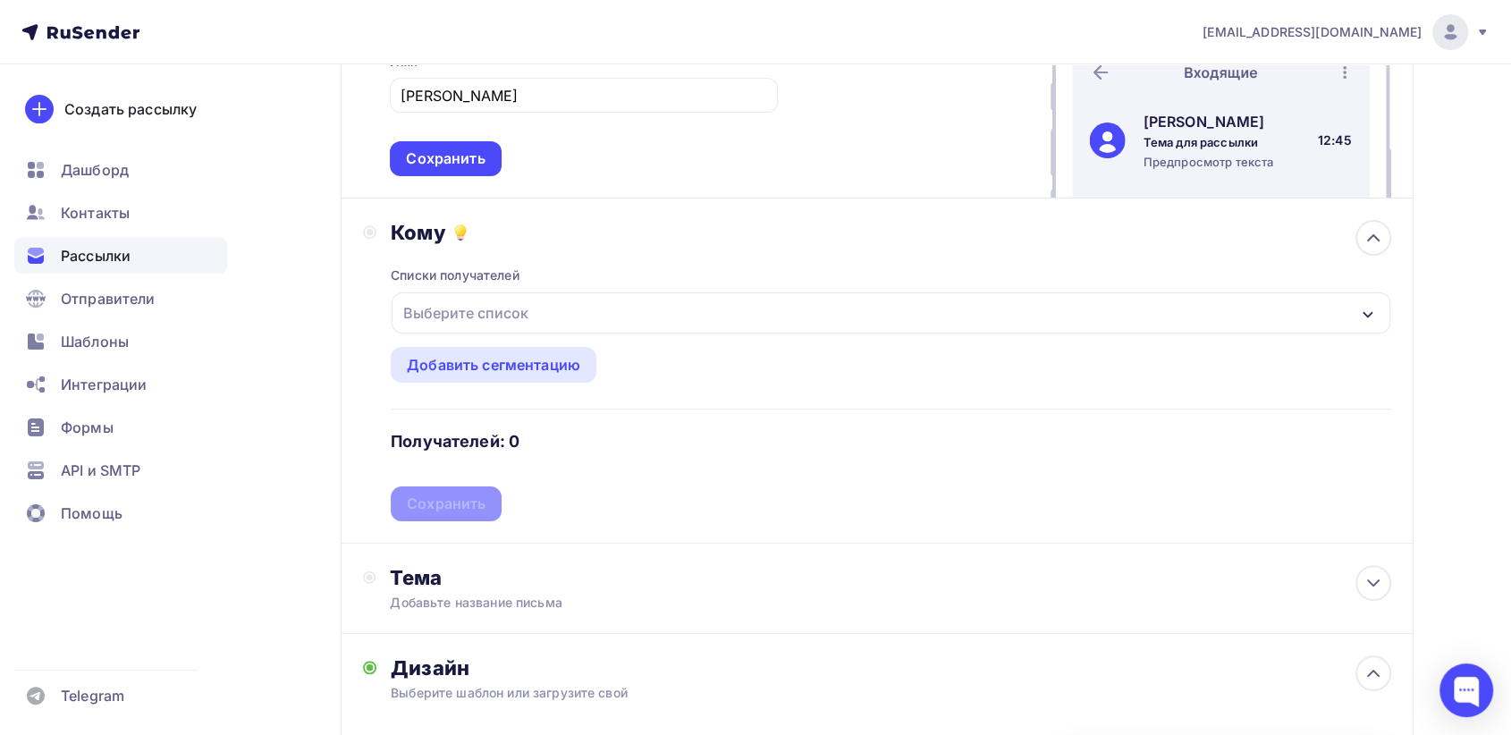
click at [517, 318] on div "Выберите список" at bounding box center [465, 313] width 139 height 32
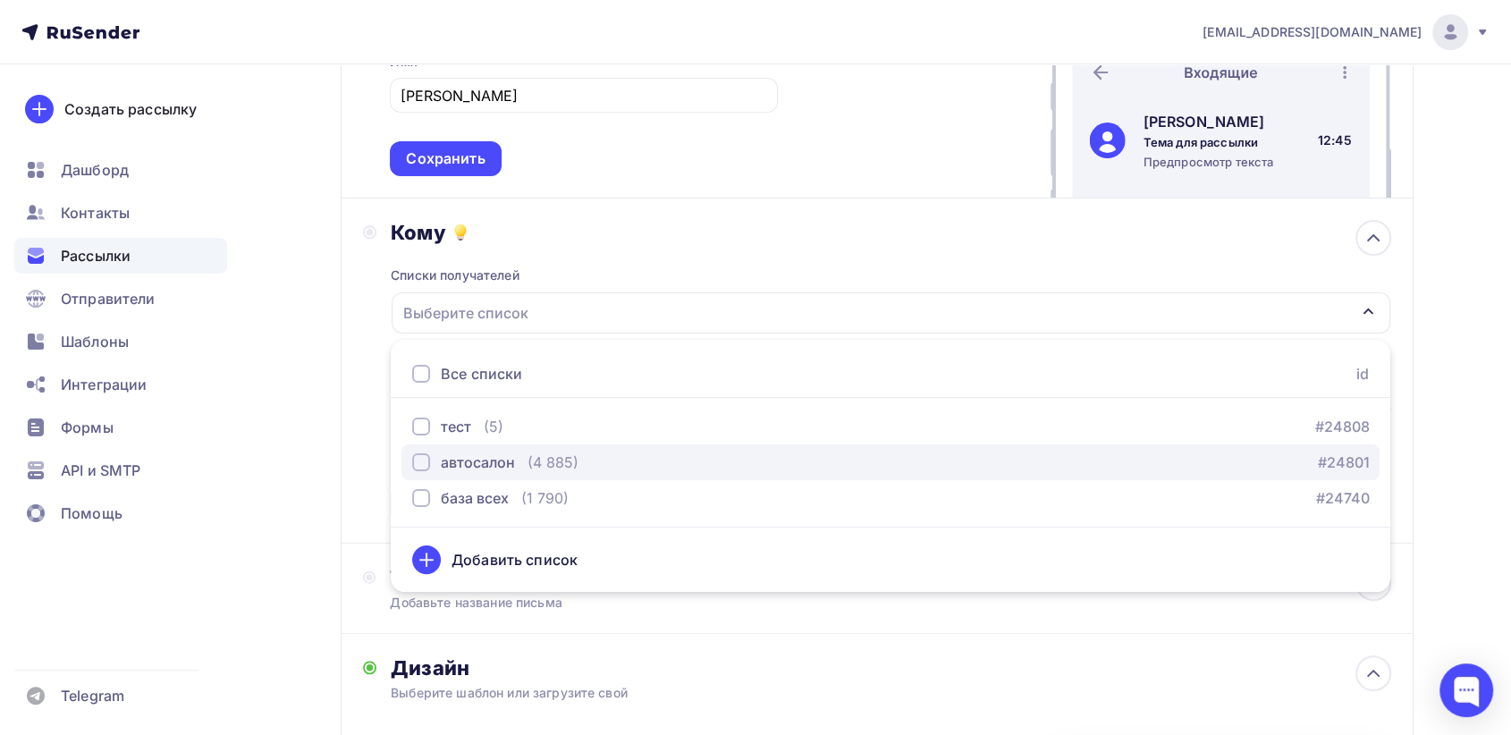
click at [419, 455] on div "button" at bounding box center [421, 462] width 18 height 18
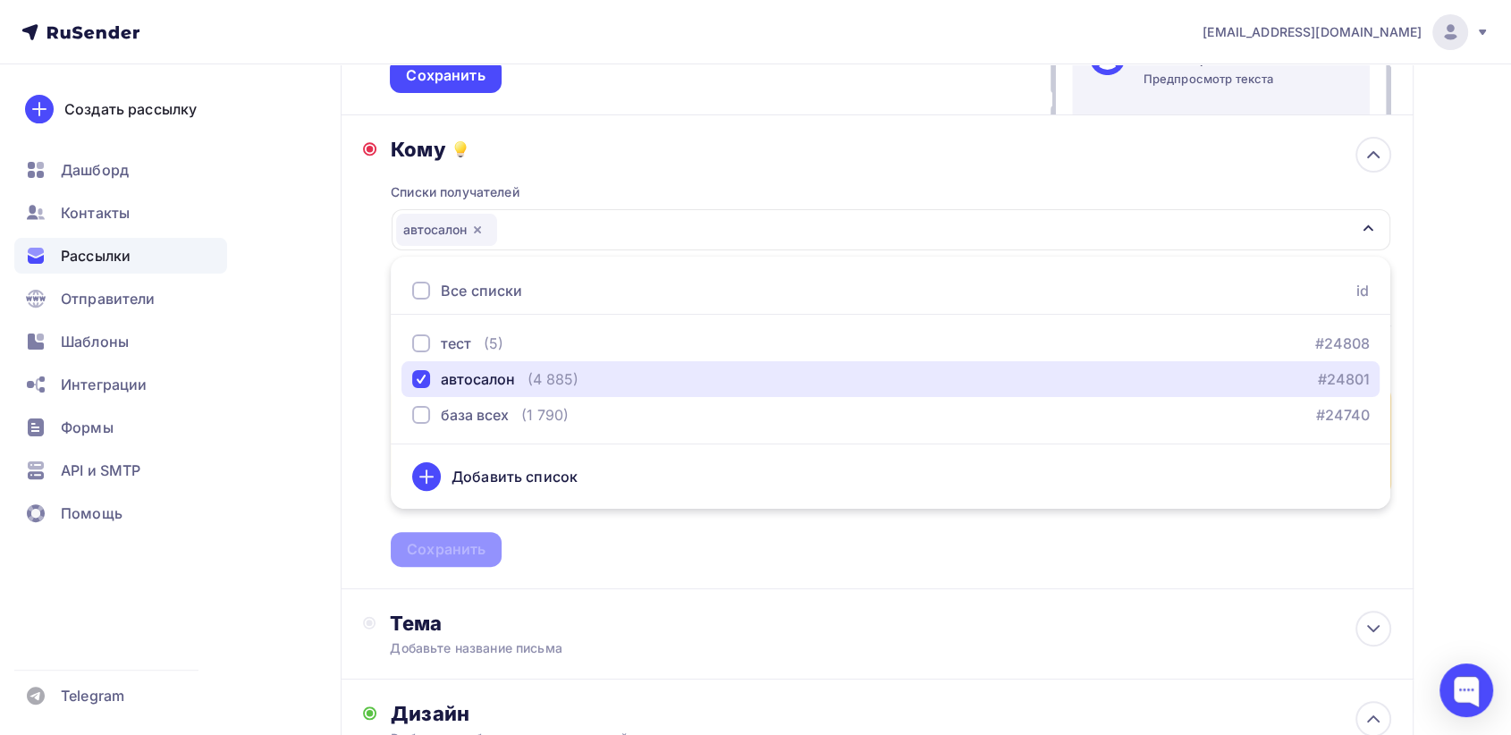
scroll to position [496, 0]
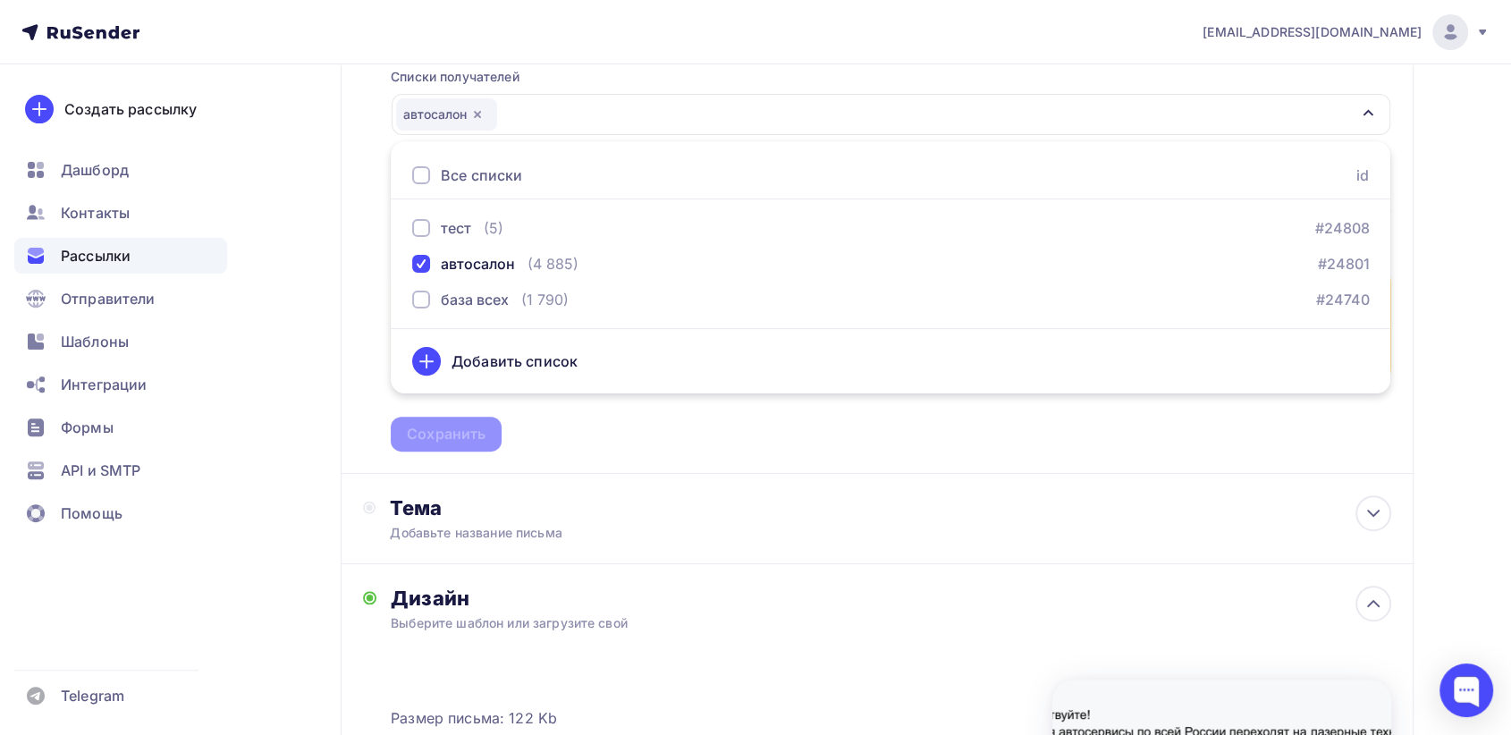
click at [687, 453] on div "Кому Списки получателей автосалон Все списки id тест (5) #24808 автосалон (4 88…" at bounding box center [877, 237] width 1073 height 474
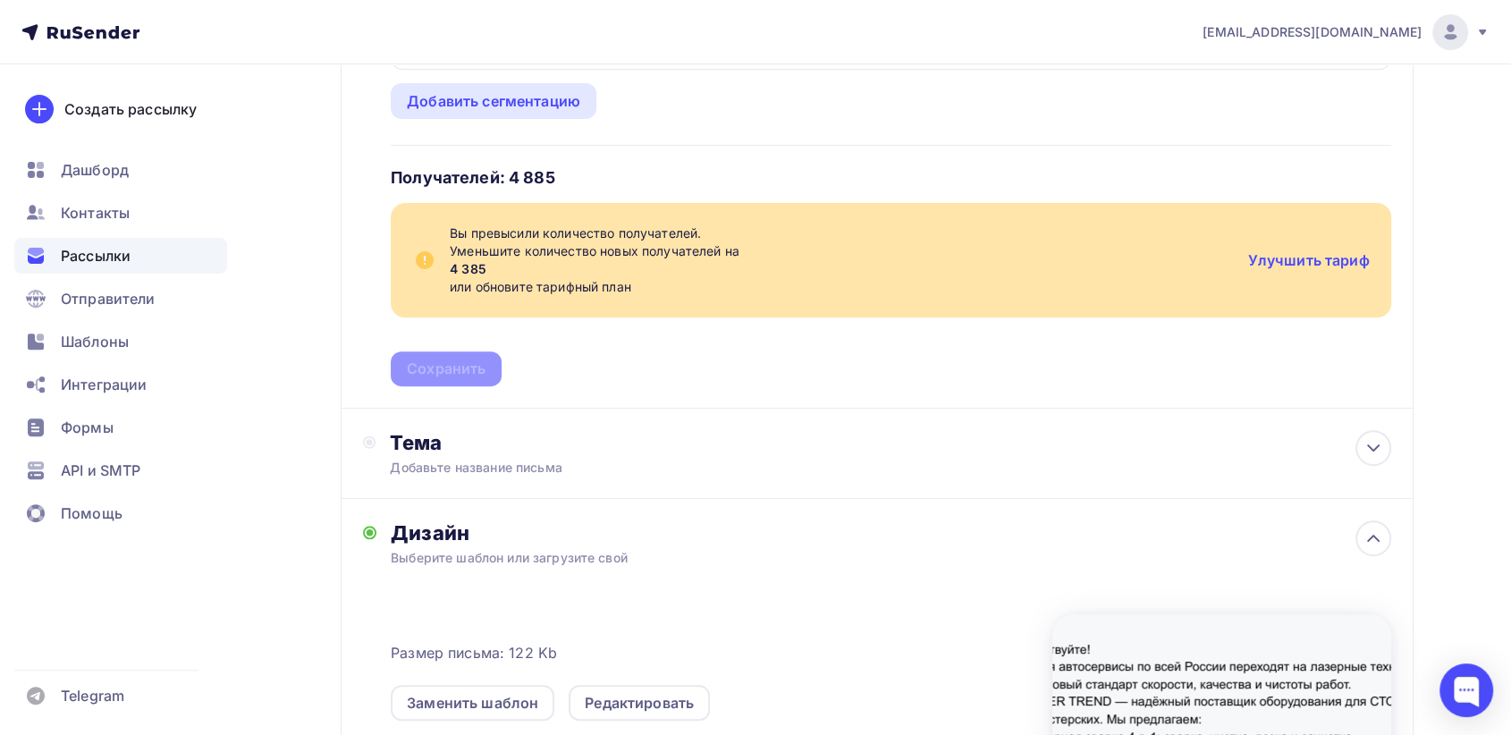
scroll to position [695, 0]
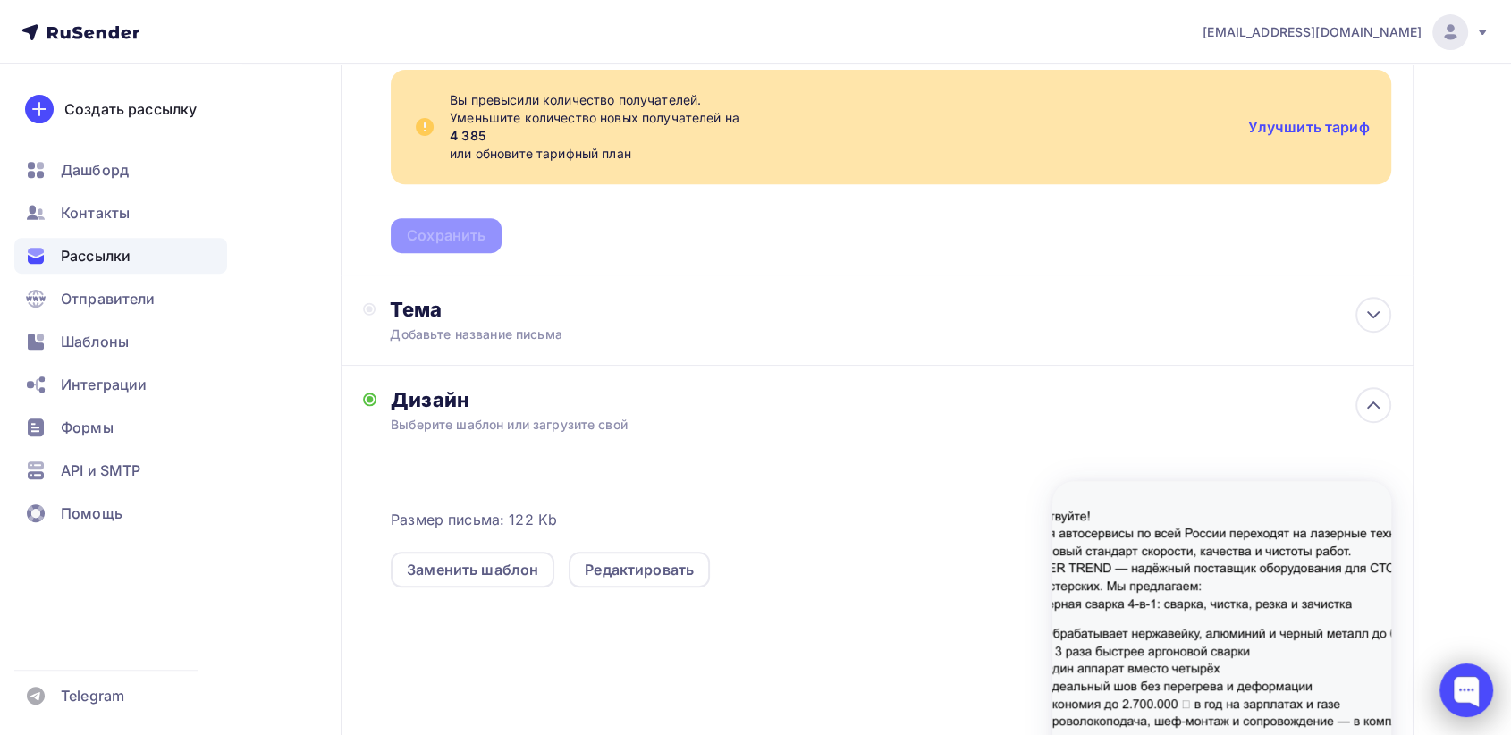
click at [1464, 699] on div at bounding box center [1466, 690] width 54 height 54
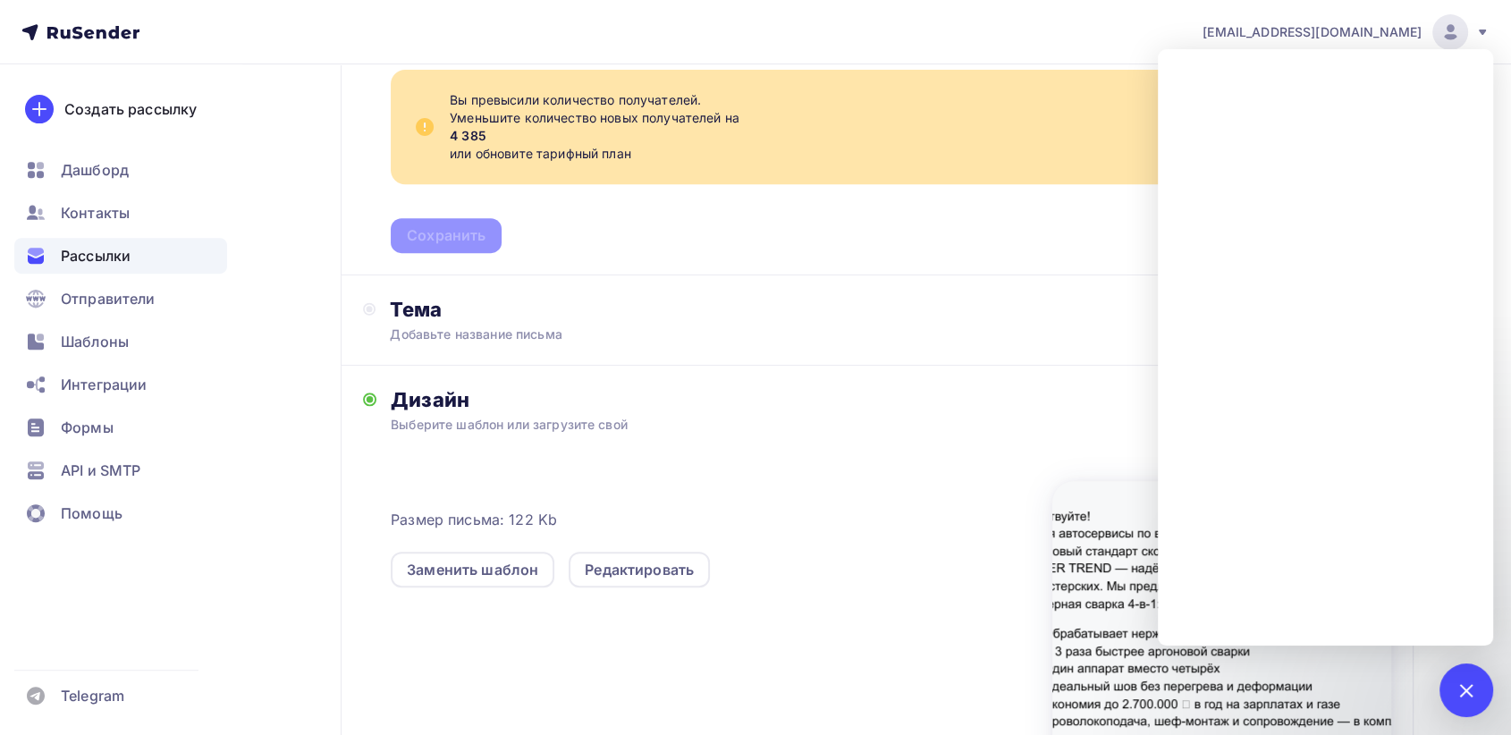
click at [1472, 29] on div "[EMAIL_ADDRESS][DOMAIN_NAME]" at bounding box center [1345, 32] width 287 height 36
click at [1481, 31] on icon at bounding box center [1482, 32] width 7 height 5
click at [973, 391] on div "Дизайн" at bounding box center [890, 399] width 999 height 25
click at [1037, 33] on nav "[EMAIL_ADDRESS][DOMAIN_NAME] Аккаунт Тарифы Выйти Создать рассылку [GEOGRAPHIC_…" at bounding box center [755, 32] width 1511 height 64
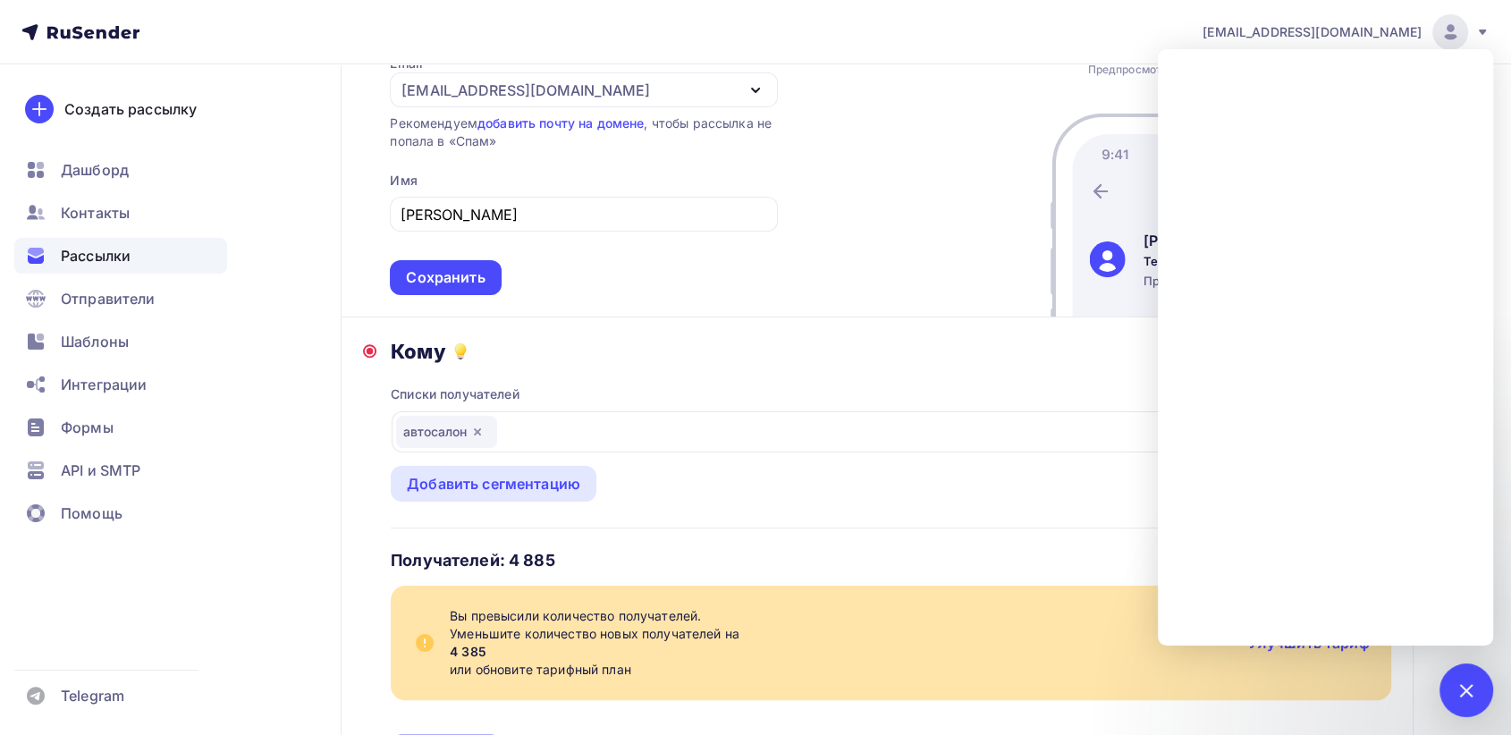
scroll to position [0, 0]
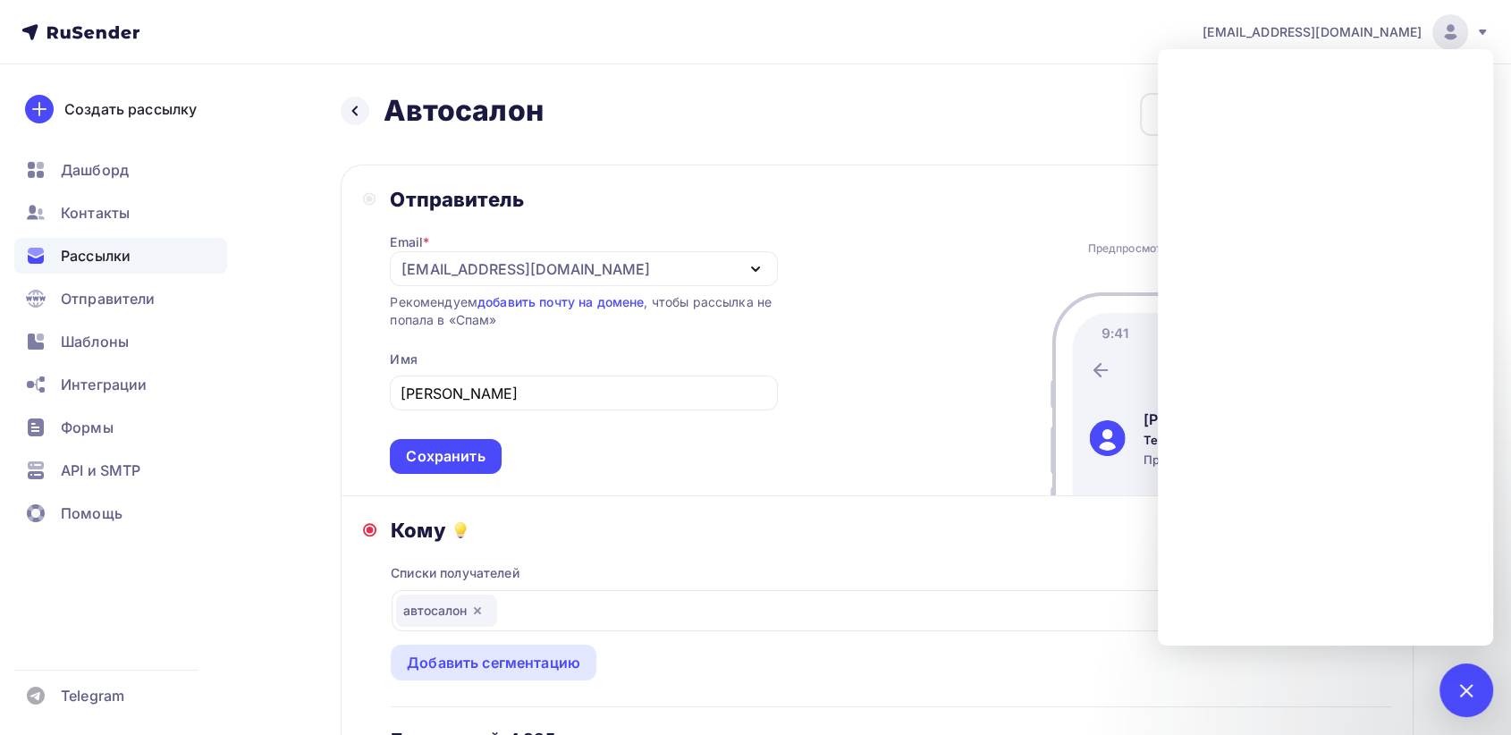
click at [958, 113] on div "Назад Автосалон Автосалон Закончить позже Далее" at bounding box center [877, 114] width 1073 height 43
click at [1464, 685] on div at bounding box center [1466, 690] width 24 height 24
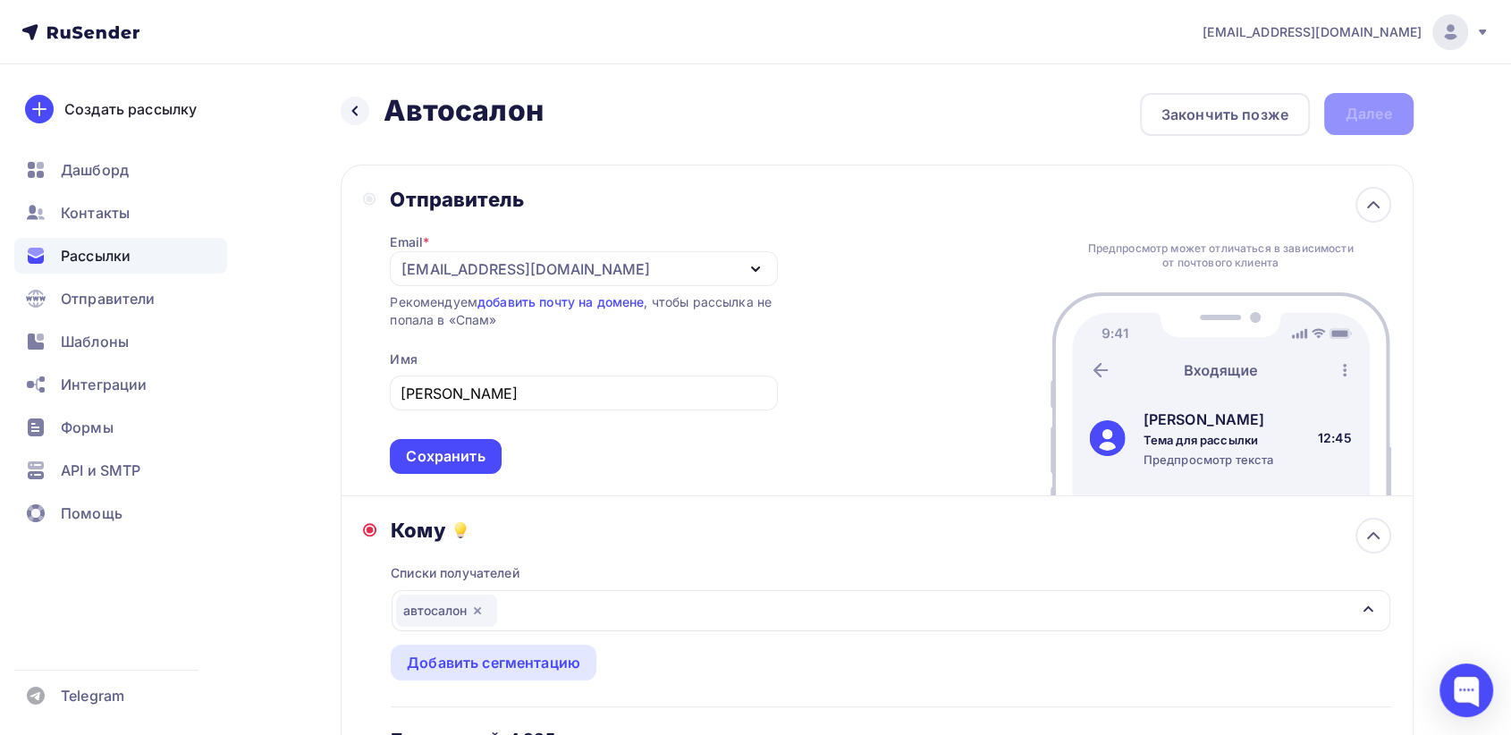
click at [1446, 34] on img at bounding box center [1449, 31] width 21 height 21
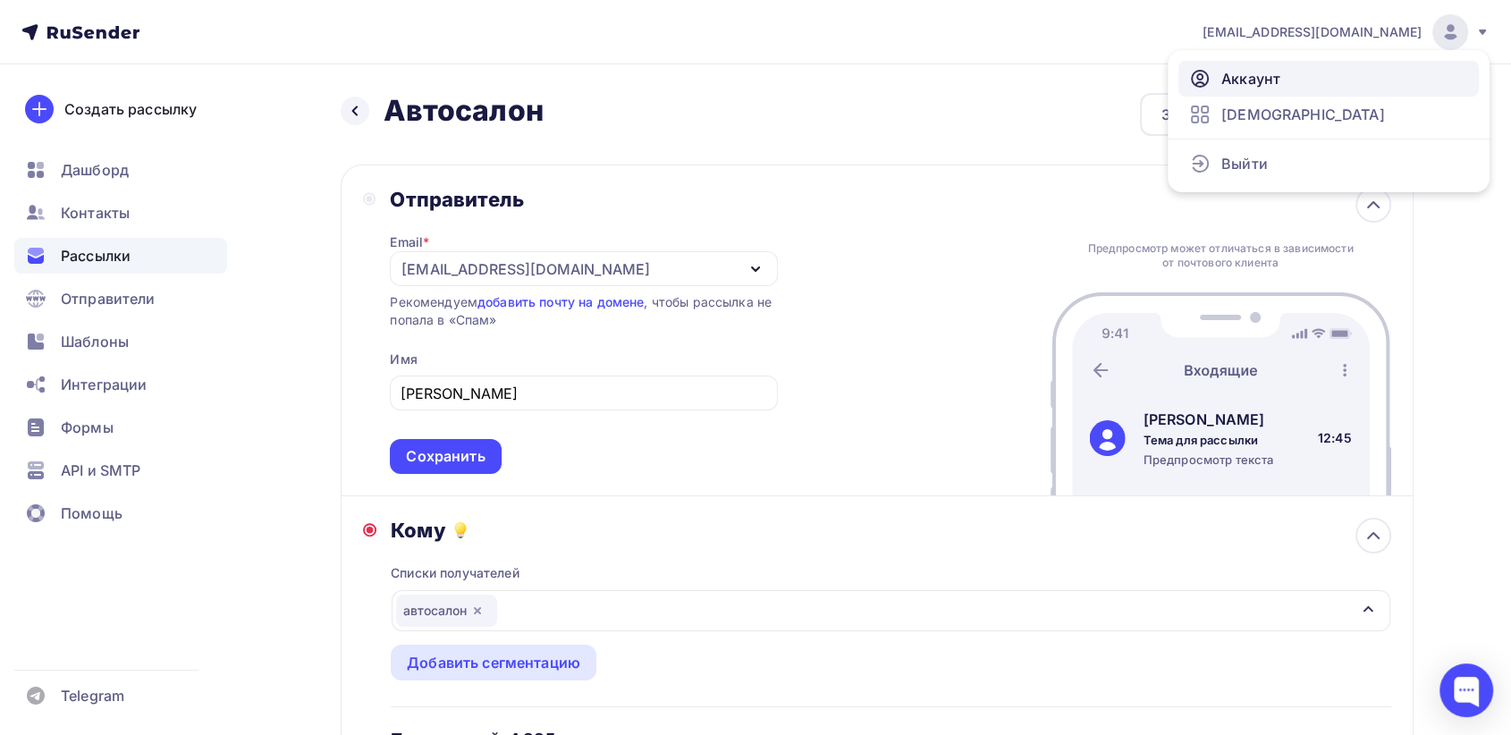
click at [1284, 72] on link "Аккаунт" at bounding box center [1328, 79] width 300 height 36
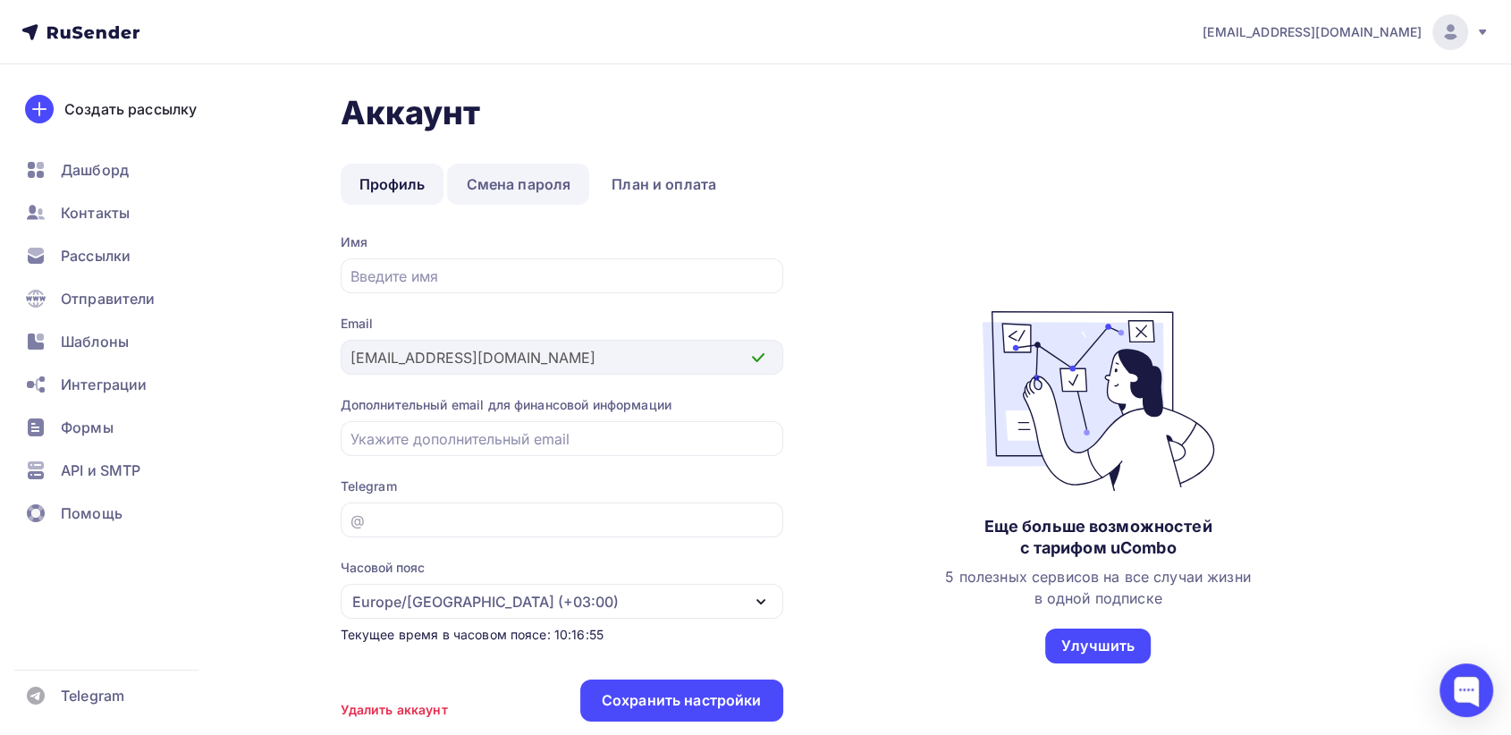
click at [506, 184] on link "Смена пароля" at bounding box center [518, 184] width 142 height 41
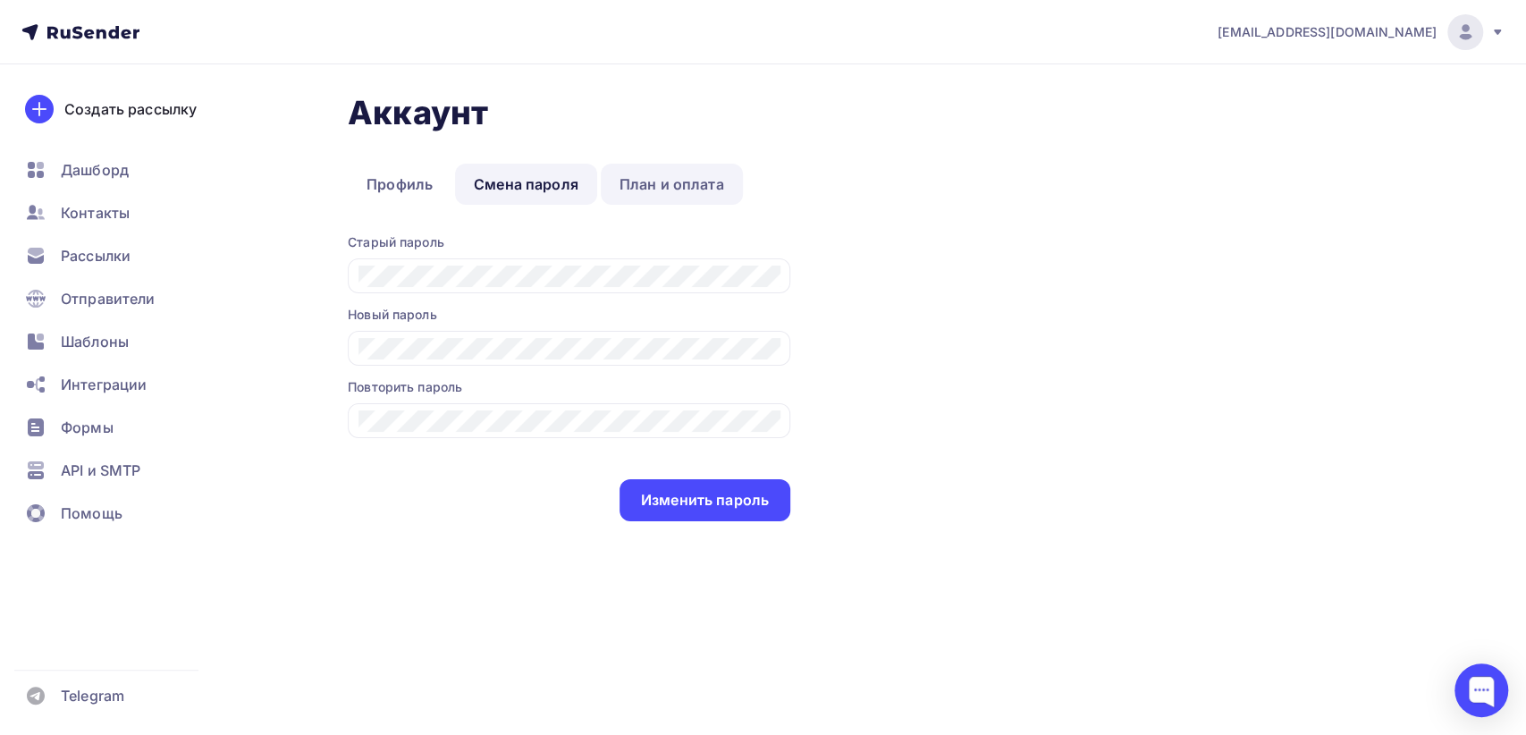
click at [690, 178] on link "План и оплата" at bounding box center [672, 184] width 142 height 41
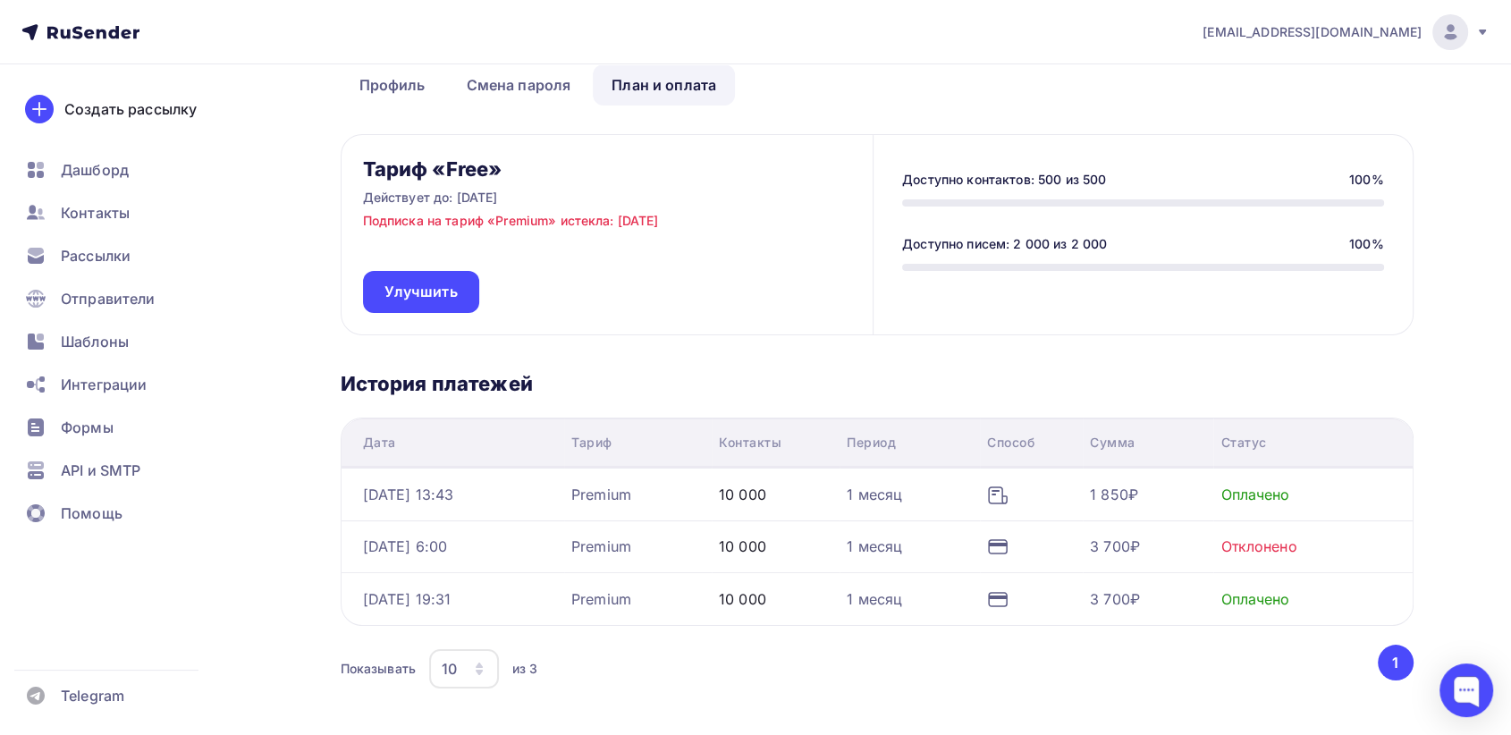
scroll to position [189, 0]
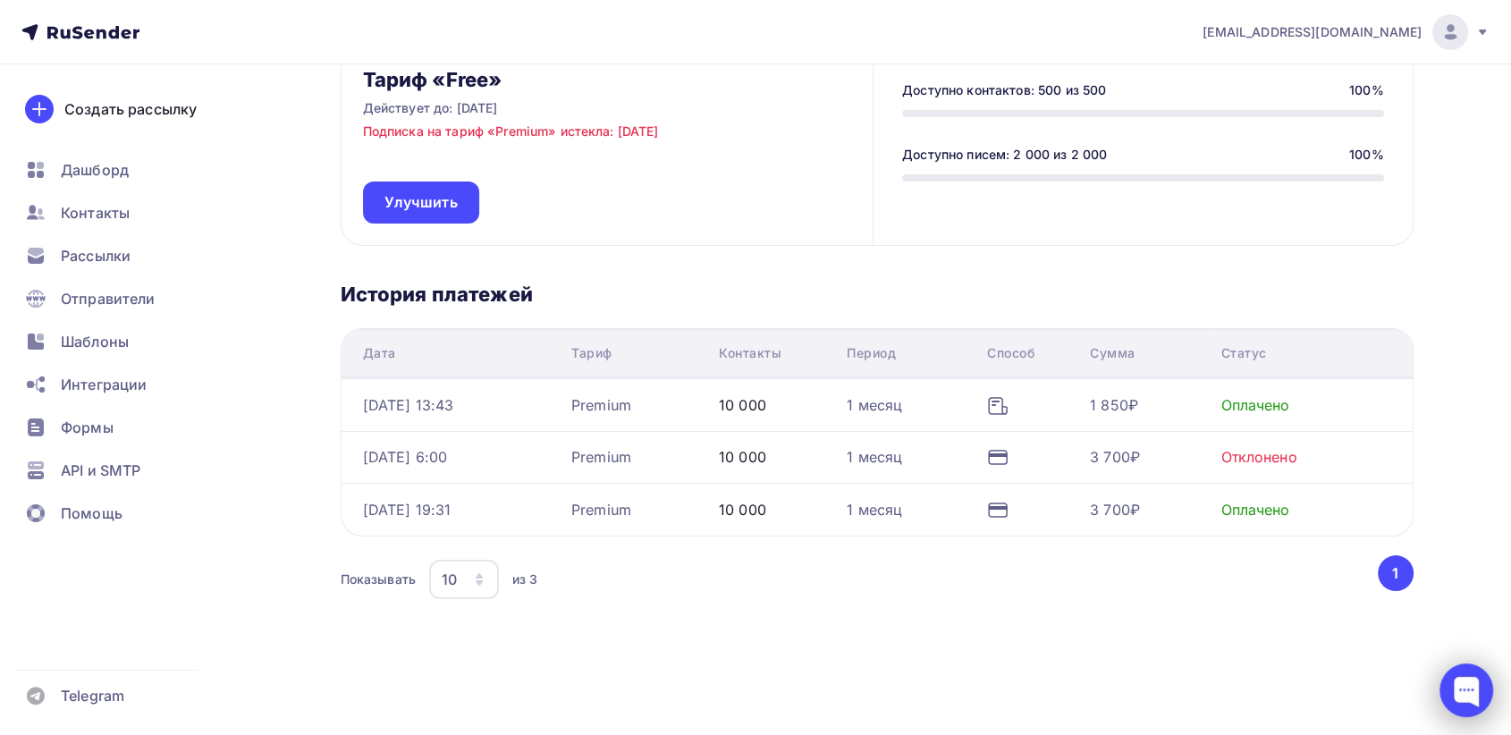
click at [1473, 693] on div at bounding box center [1466, 690] width 54 height 54
